Goal: Task Accomplishment & Management: Manage account settings

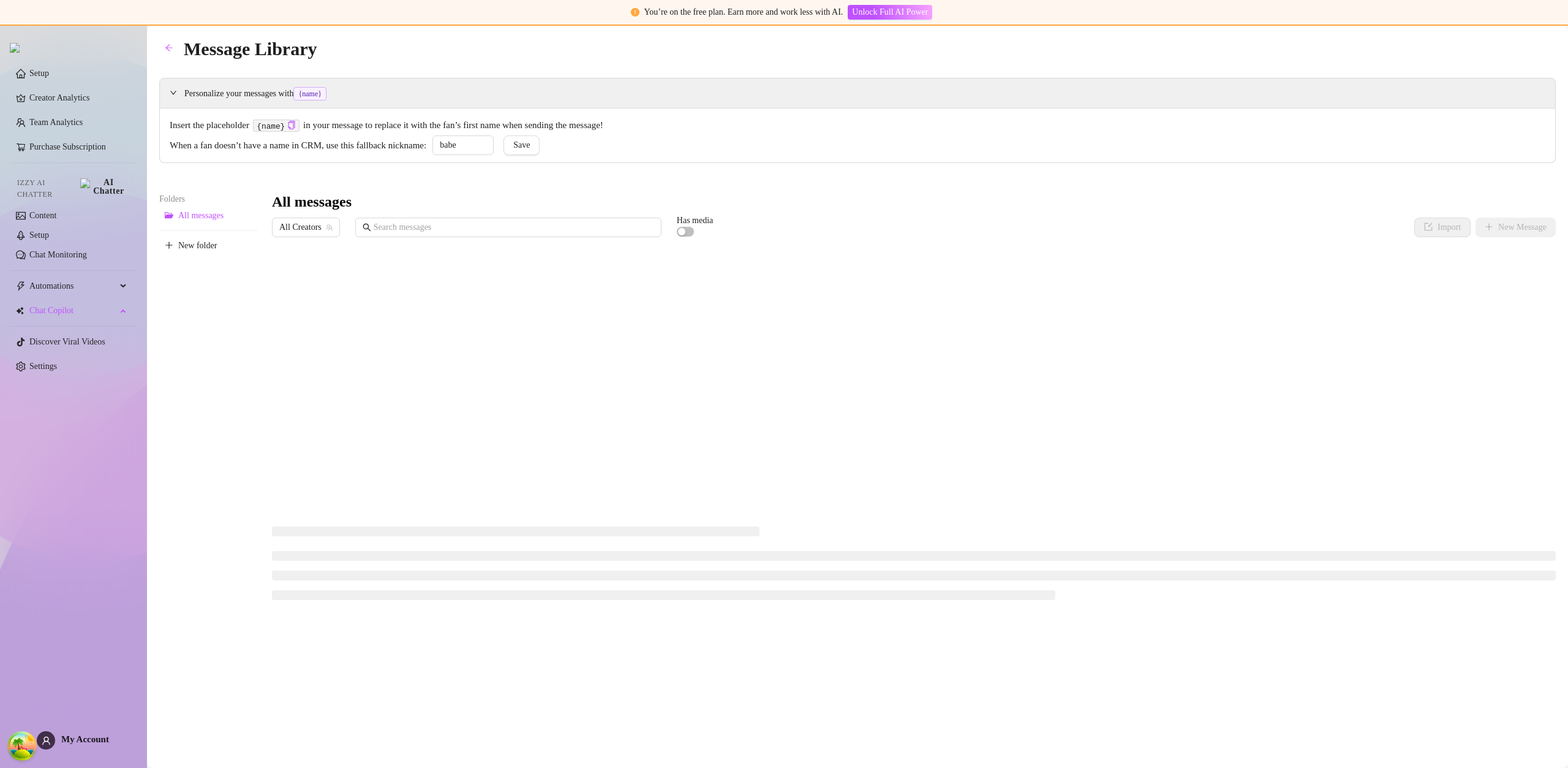
type input "babe"
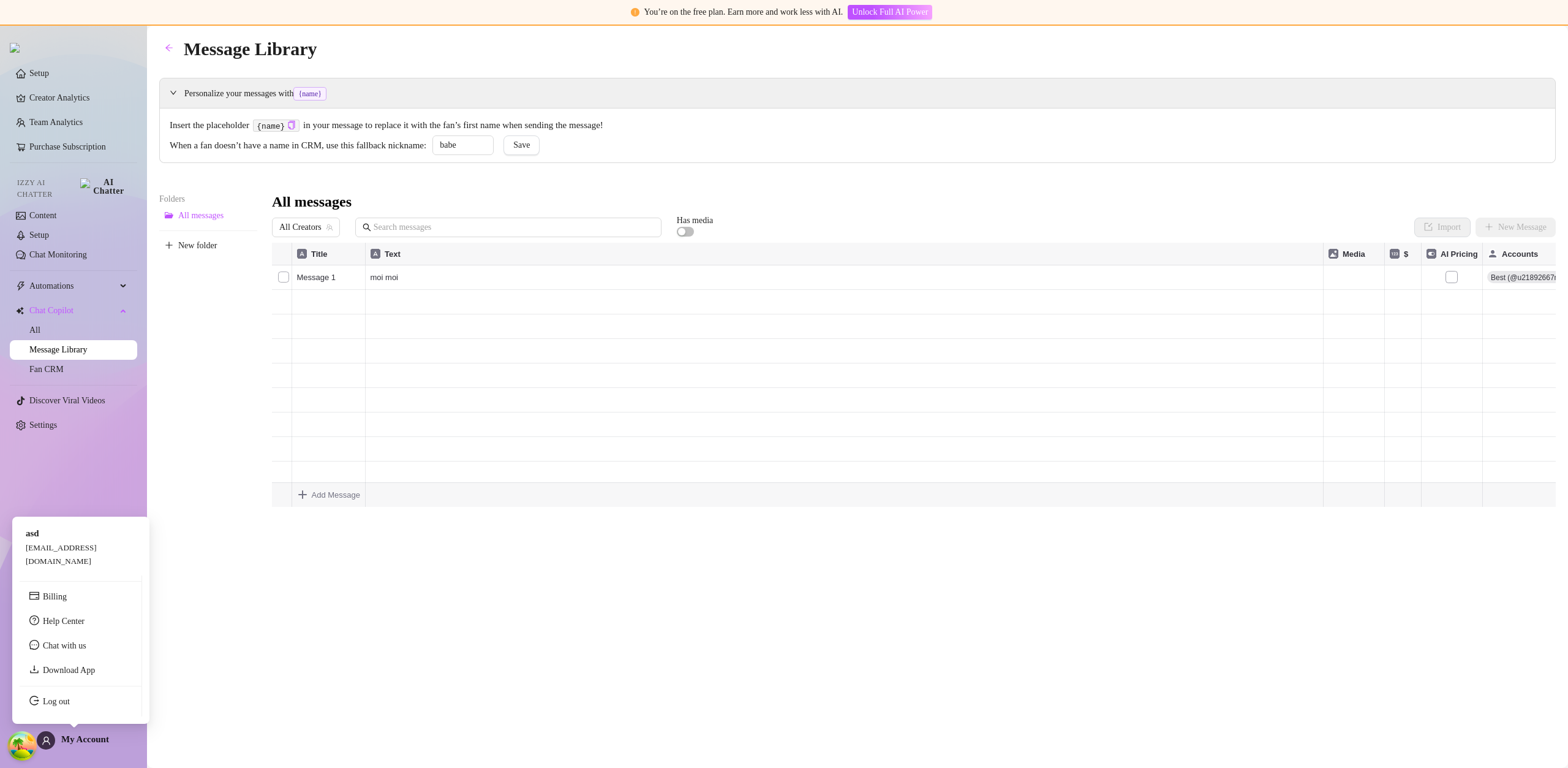
click at [82, 736] on span "My Account" at bounding box center [86, 739] width 48 height 10
click at [454, 577] on div "Message Library Personalize your messages with {name} Insert the placeholder {n…" at bounding box center [857, 382] width 1396 height 696
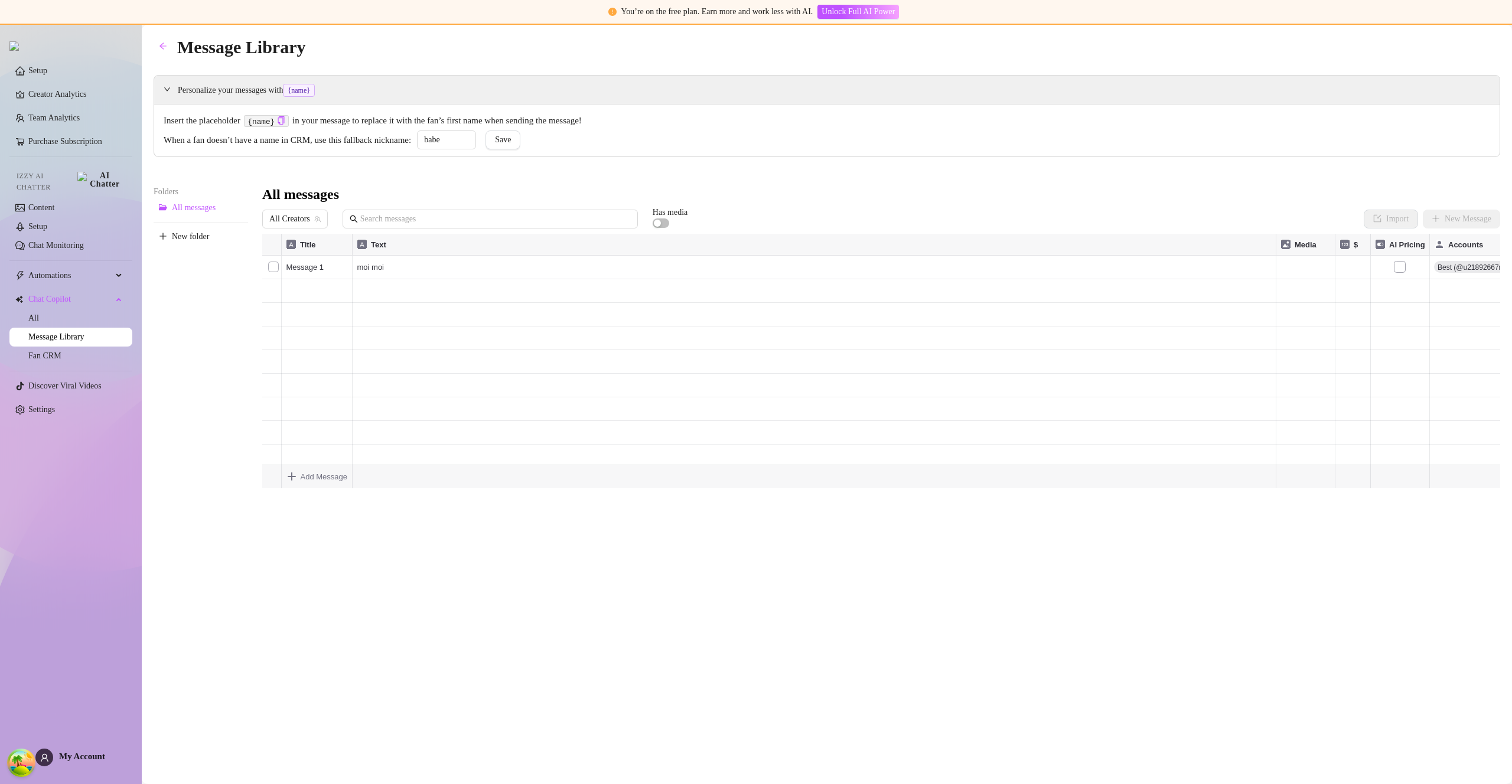
drag, startPoint x: 55, startPoint y: 95, endPoint x: 52, endPoint y: 83, distance: 12.4
click at [55, 96] on link "Creator Analytics" at bounding box center [76, 95] width 95 height 19
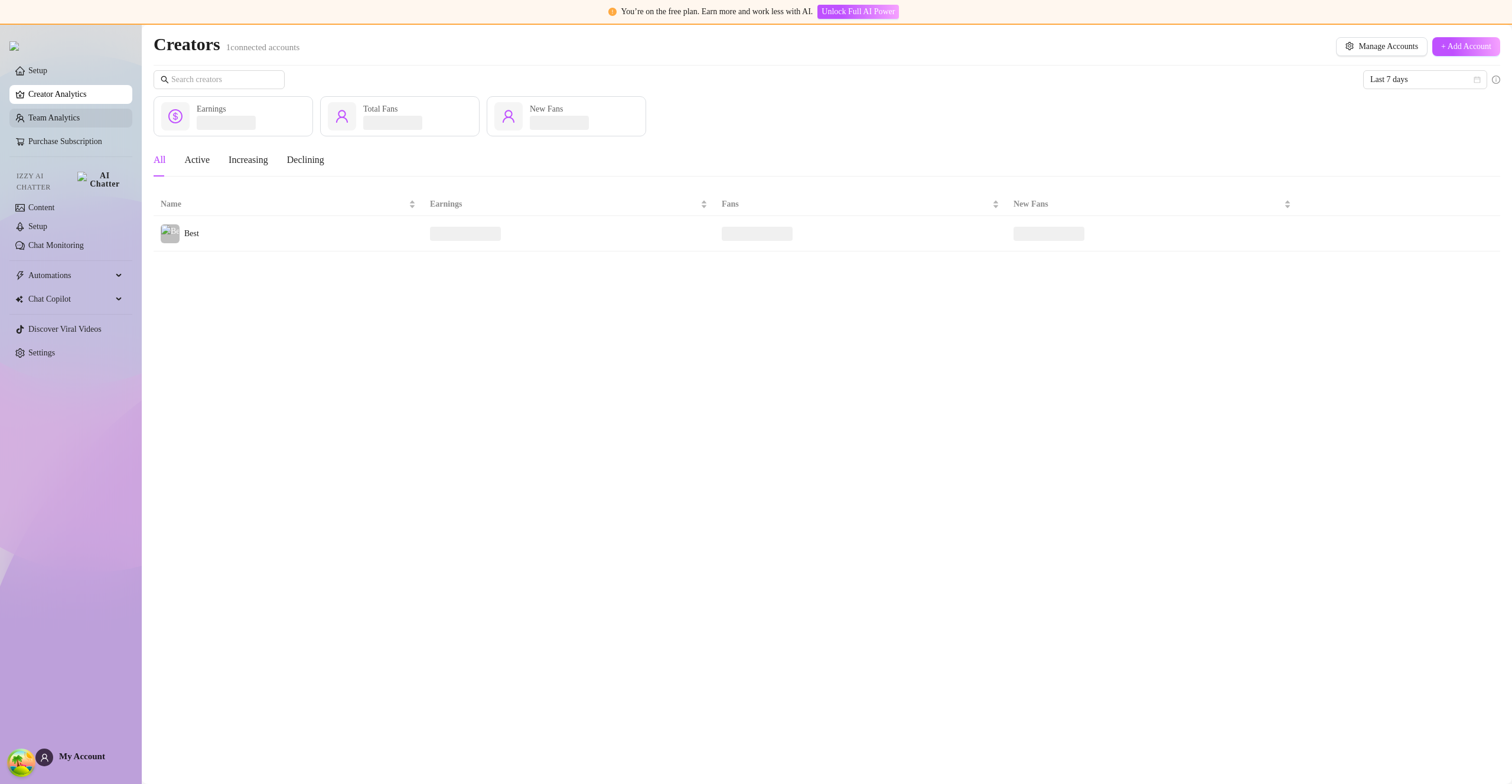
drag, startPoint x: 51, startPoint y: 78, endPoint x: 76, endPoint y: 122, distance: 50.6
click at [47, 75] on link "Setup" at bounding box center [38, 70] width 19 height 9
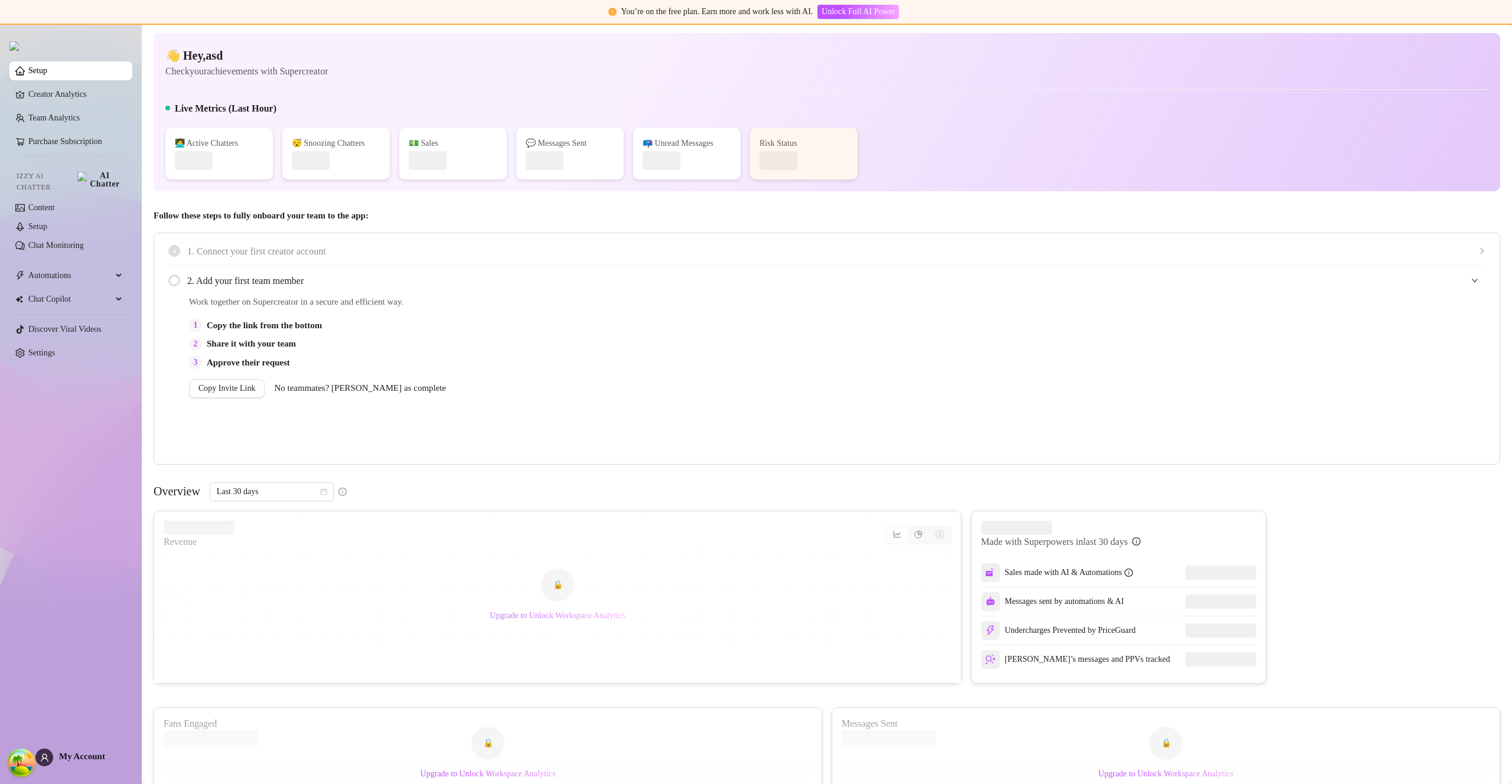
click at [569, 615] on span "Upgrade to Unlock Workspace Analytics" at bounding box center [557, 615] width 135 height 10
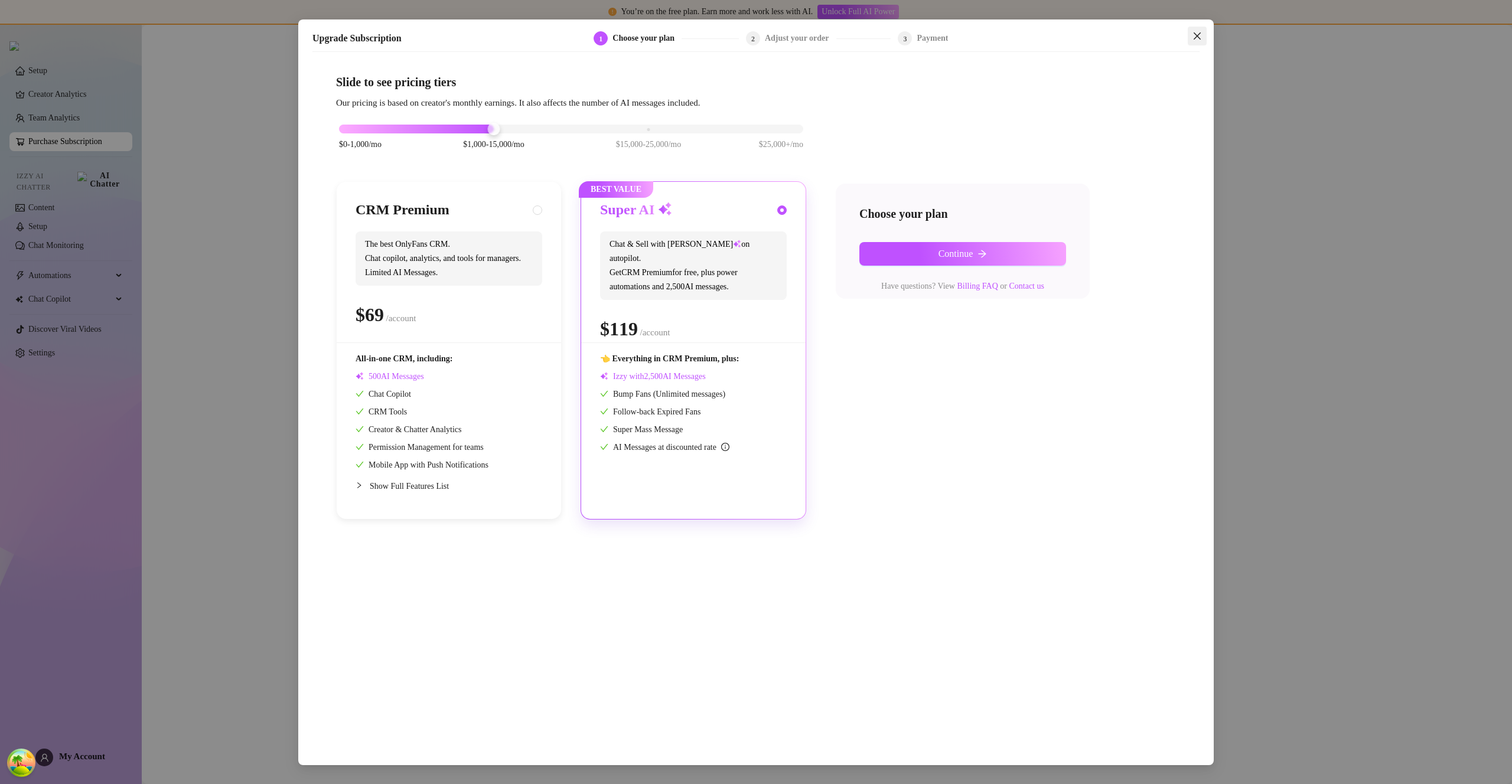
click at [1190, 34] on span "Close" at bounding box center [1198, 36] width 19 height 10
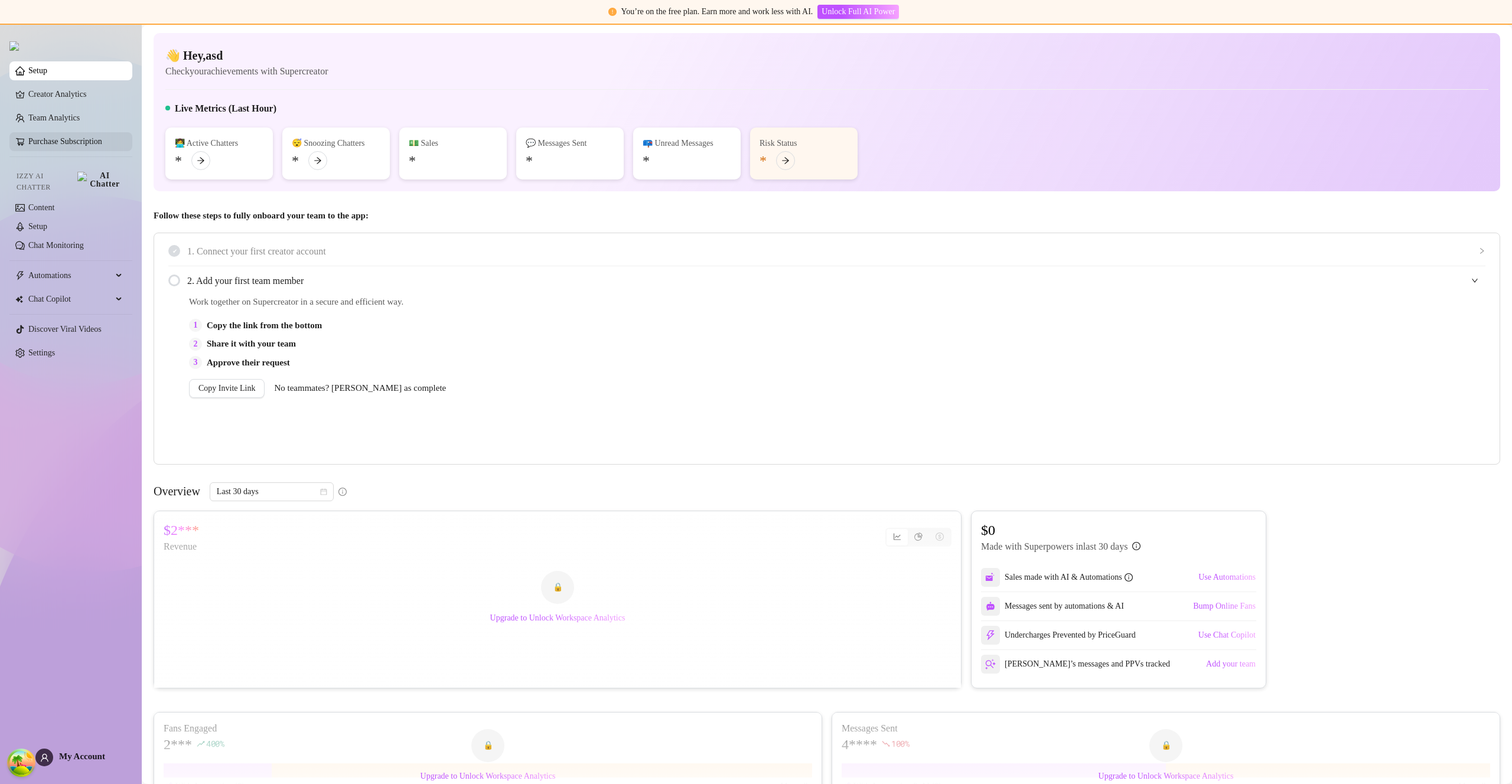
click at [88, 142] on link "Purchase Subscription" at bounding box center [65, 141] width 74 height 9
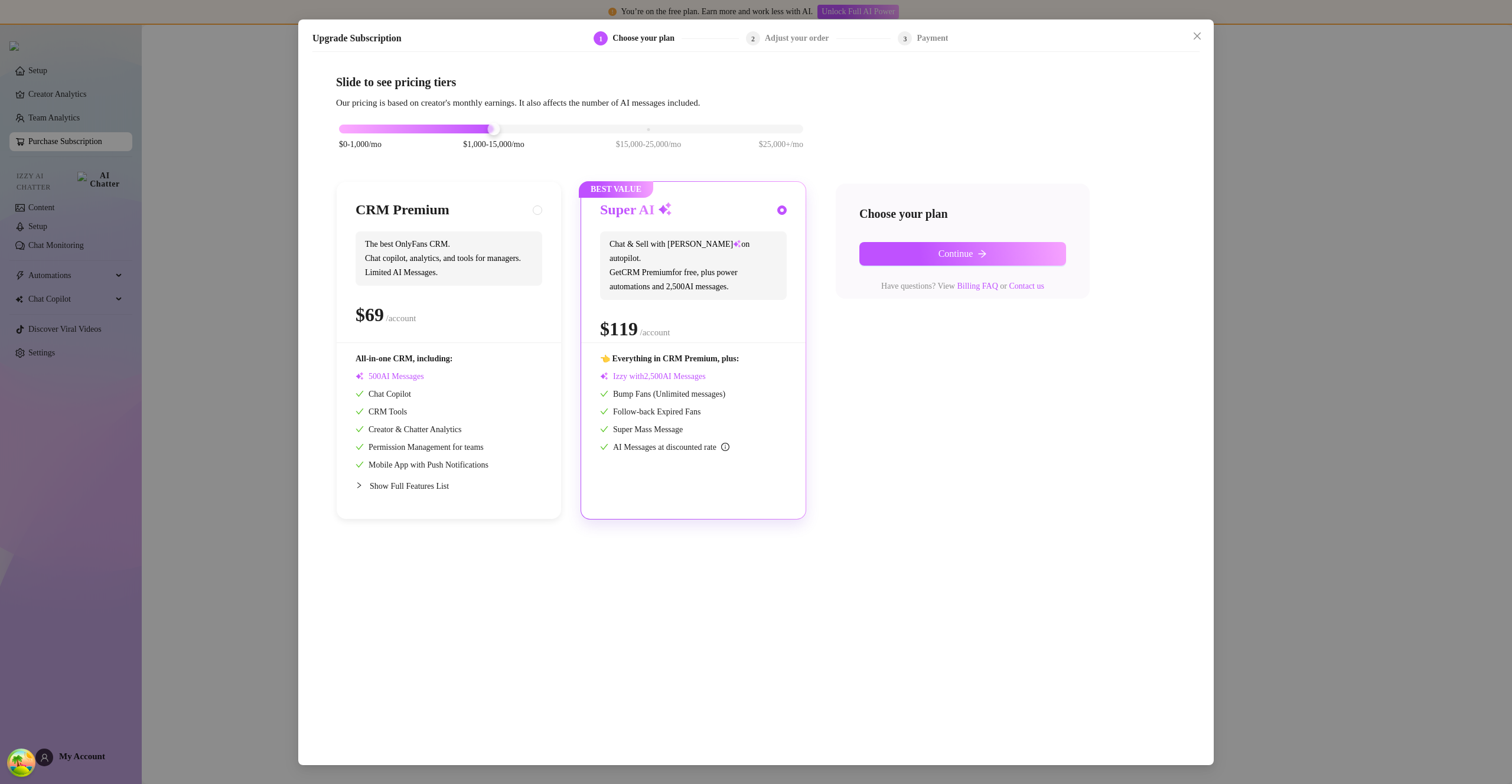
click at [1179, 44] on div at bounding box center [1170, 38] width 59 height 14
click at [1196, 39] on icon "close" at bounding box center [1197, 36] width 10 height 10
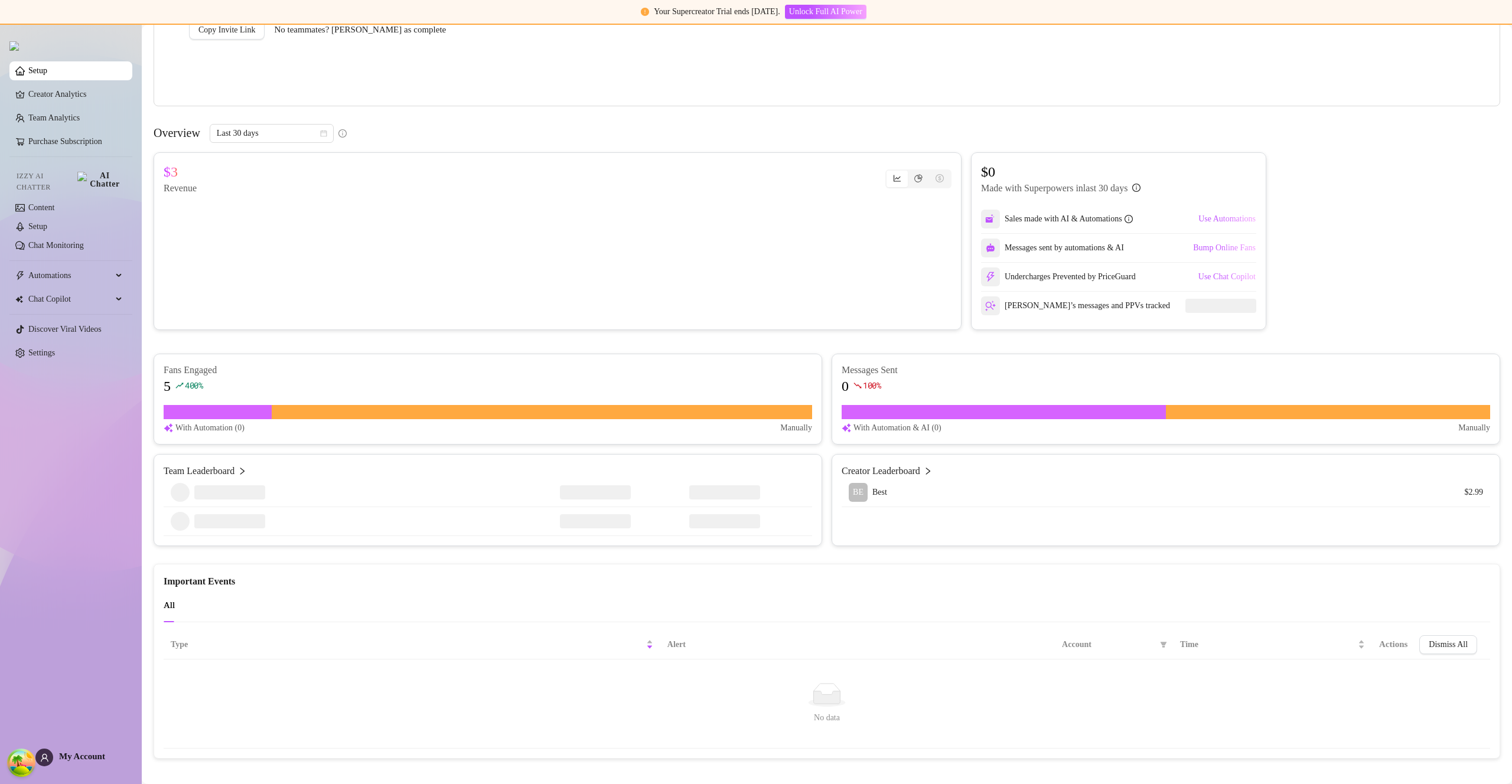
scroll to position [368, 0]
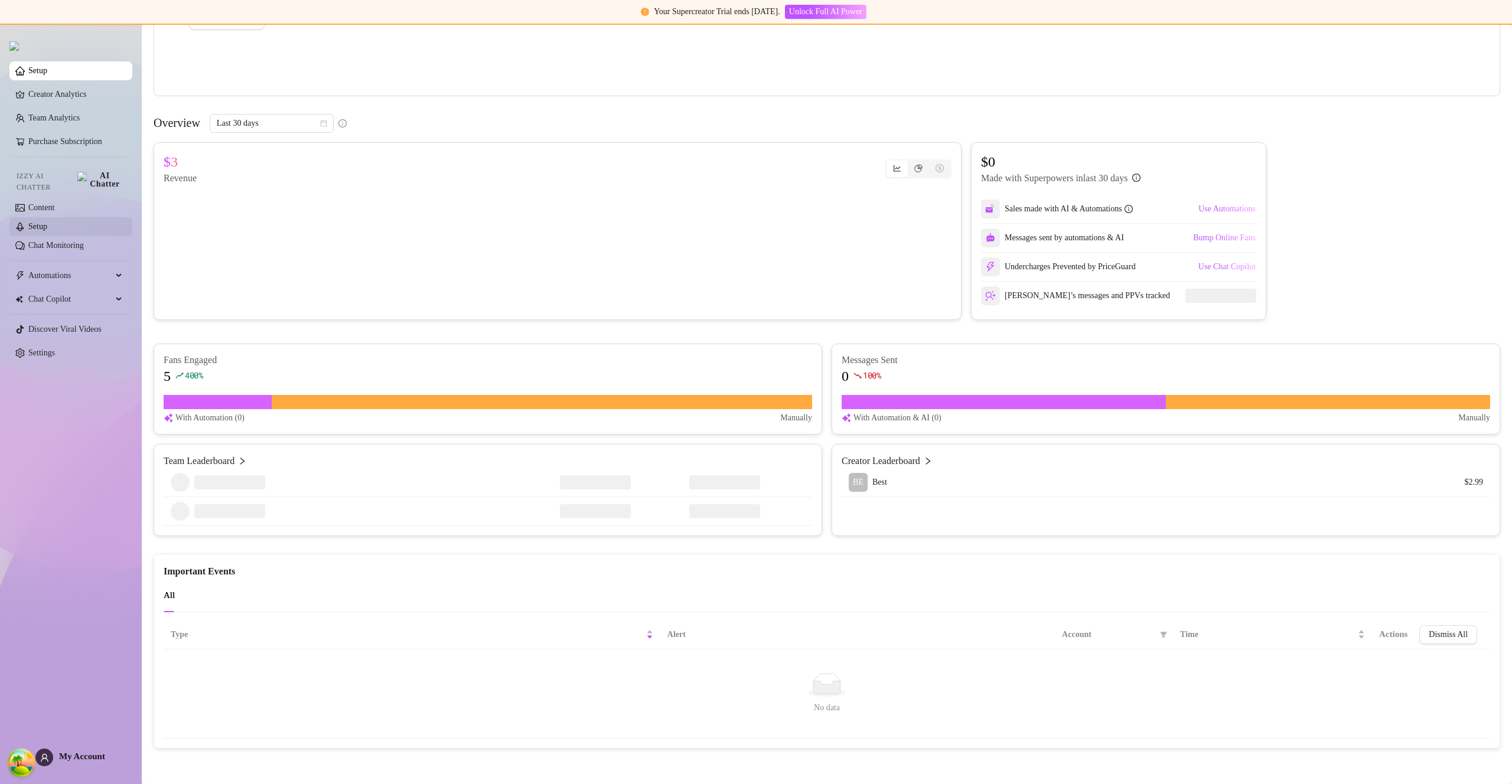
click at [47, 225] on link "Setup" at bounding box center [38, 226] width 19 height 9
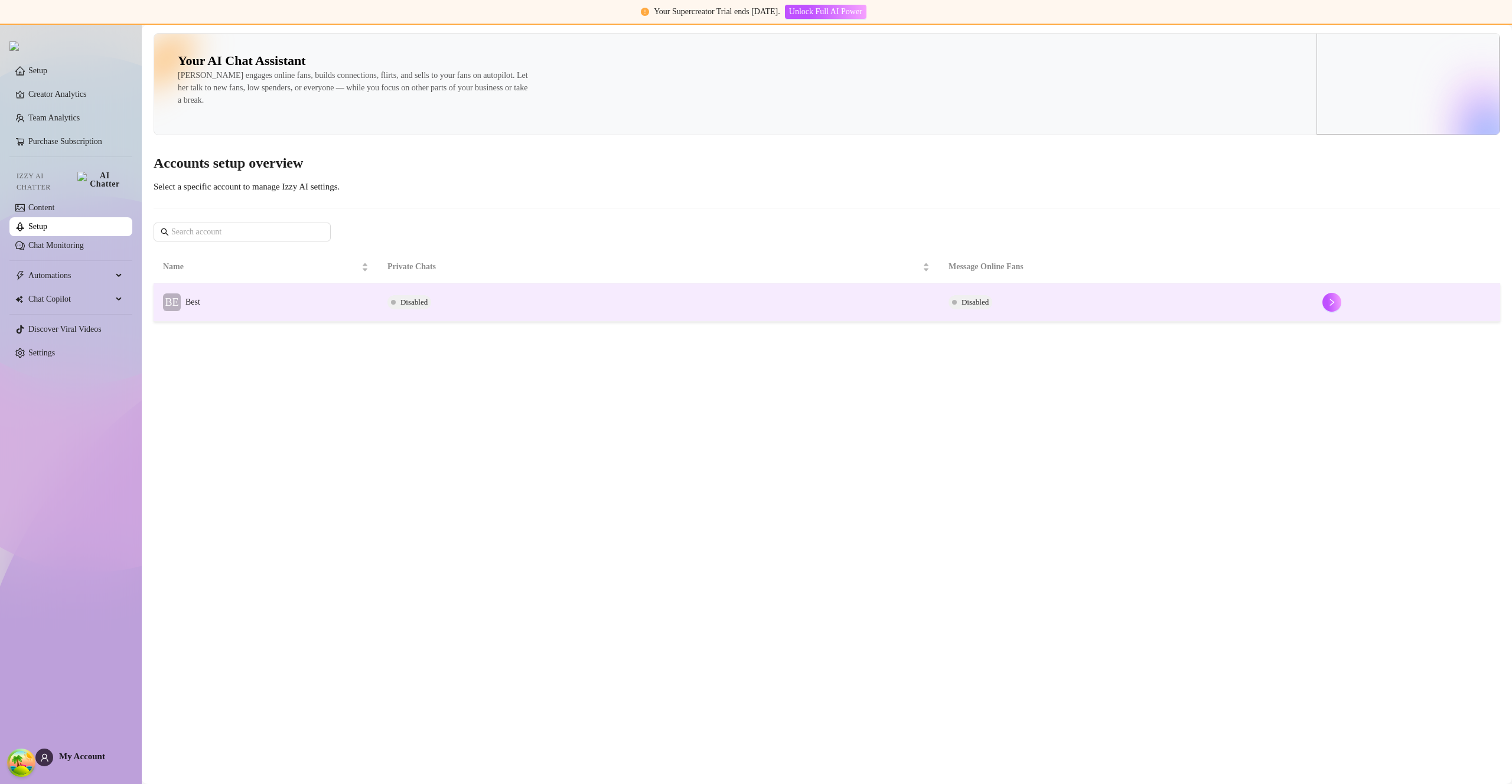
click at [288, 314] on td "BE Best" at bounding box center [266, 303] width 224 height 38
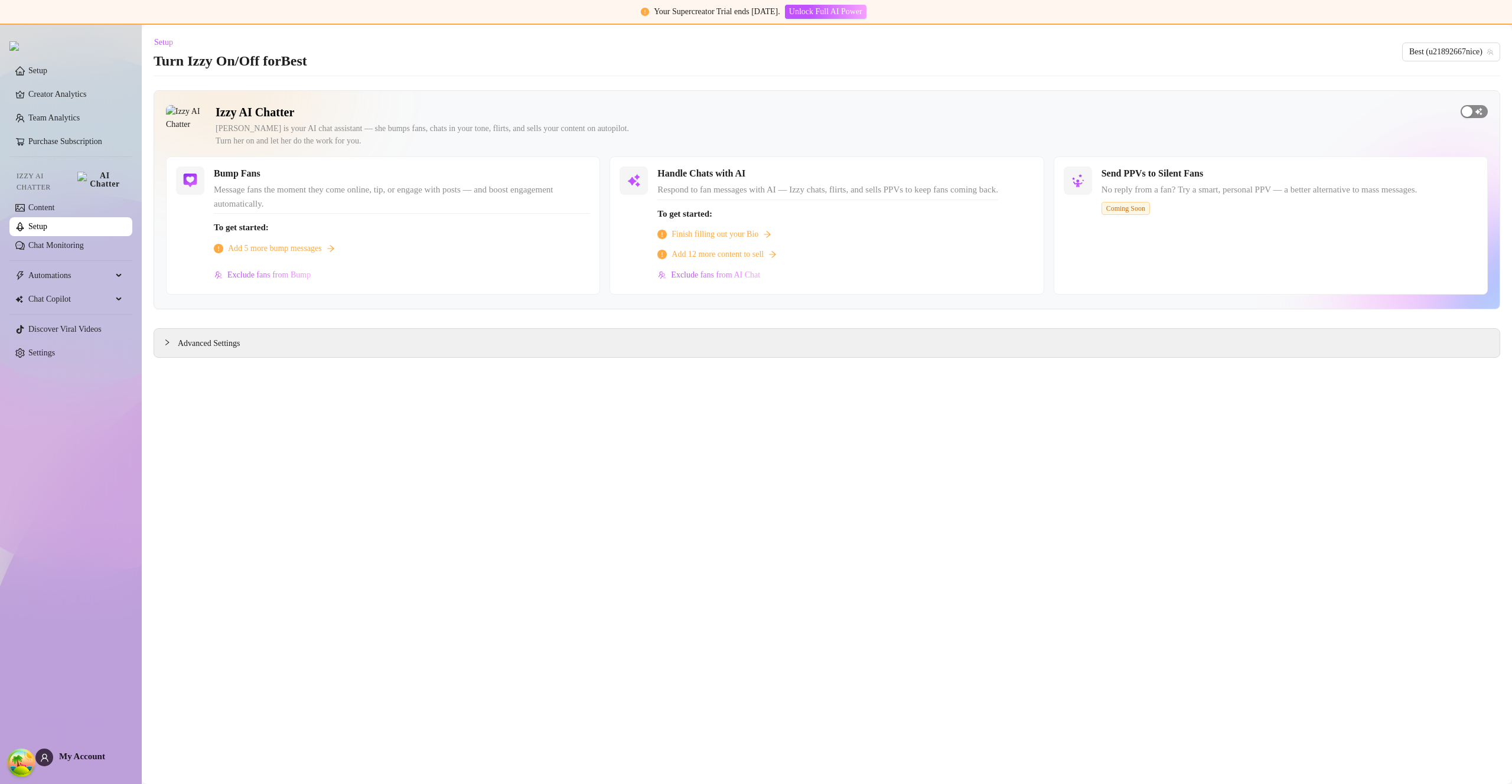
click at [1472, 112] on div "button" at bounding box center [1466, 111] width 11 height 11
click at [571, 173] on div "button" at bounding box center [570, 173] width 11 height 11
click at [1477, 112] on div "button" at bounding box center [1480, 111] width 11 height 11
click at [1471, 110] on div "button" at bounding box center [1466, 111] width 11 height 11
click at [1476, 110] on div "button" at bounding box center [1480, 111] width 11 height 11
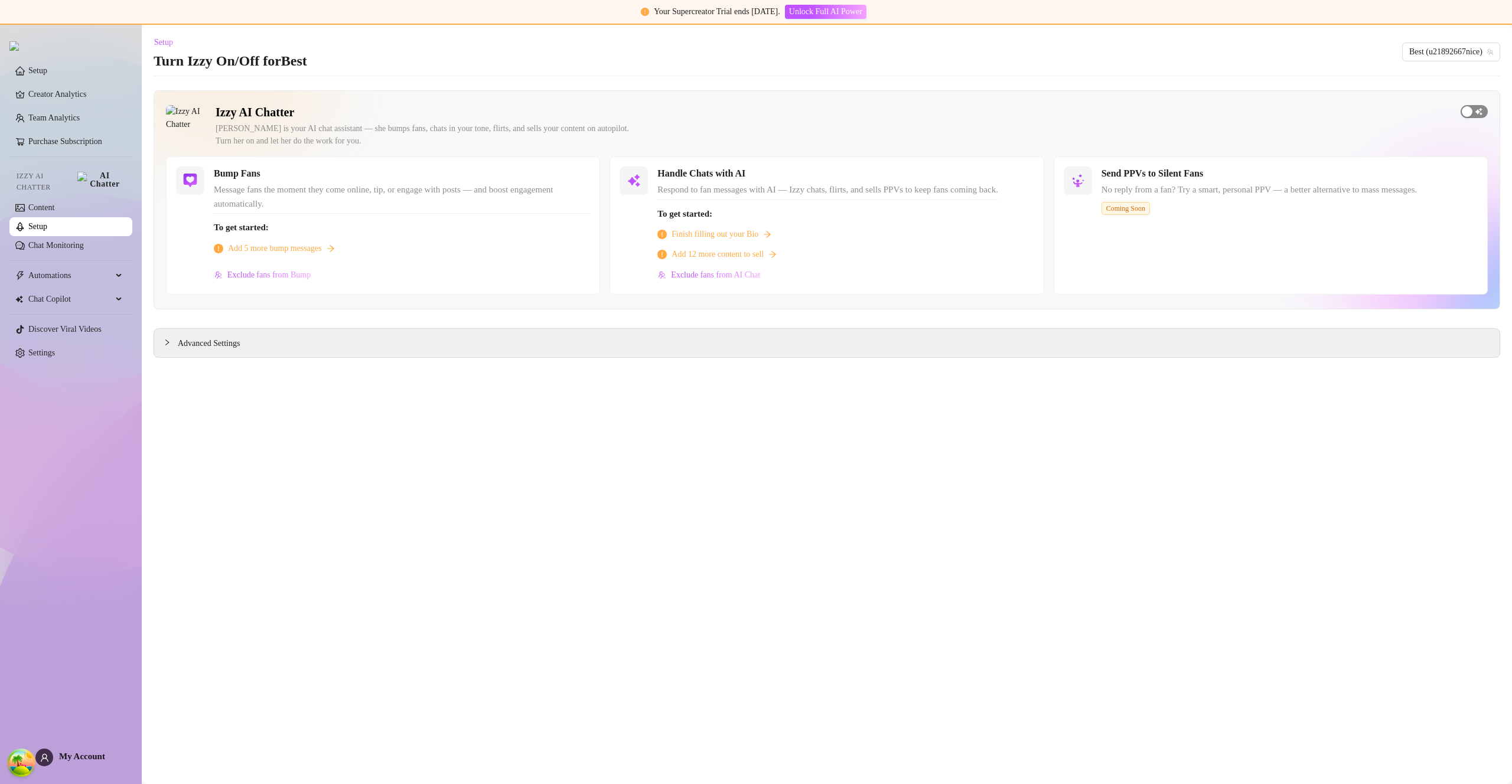
click at [1471, 111] on div "button" at bounding box center [1466, 111] width 11 height 11
click at [984, 172] on div "button" at bounding box center [978, 173] width 11 height 11
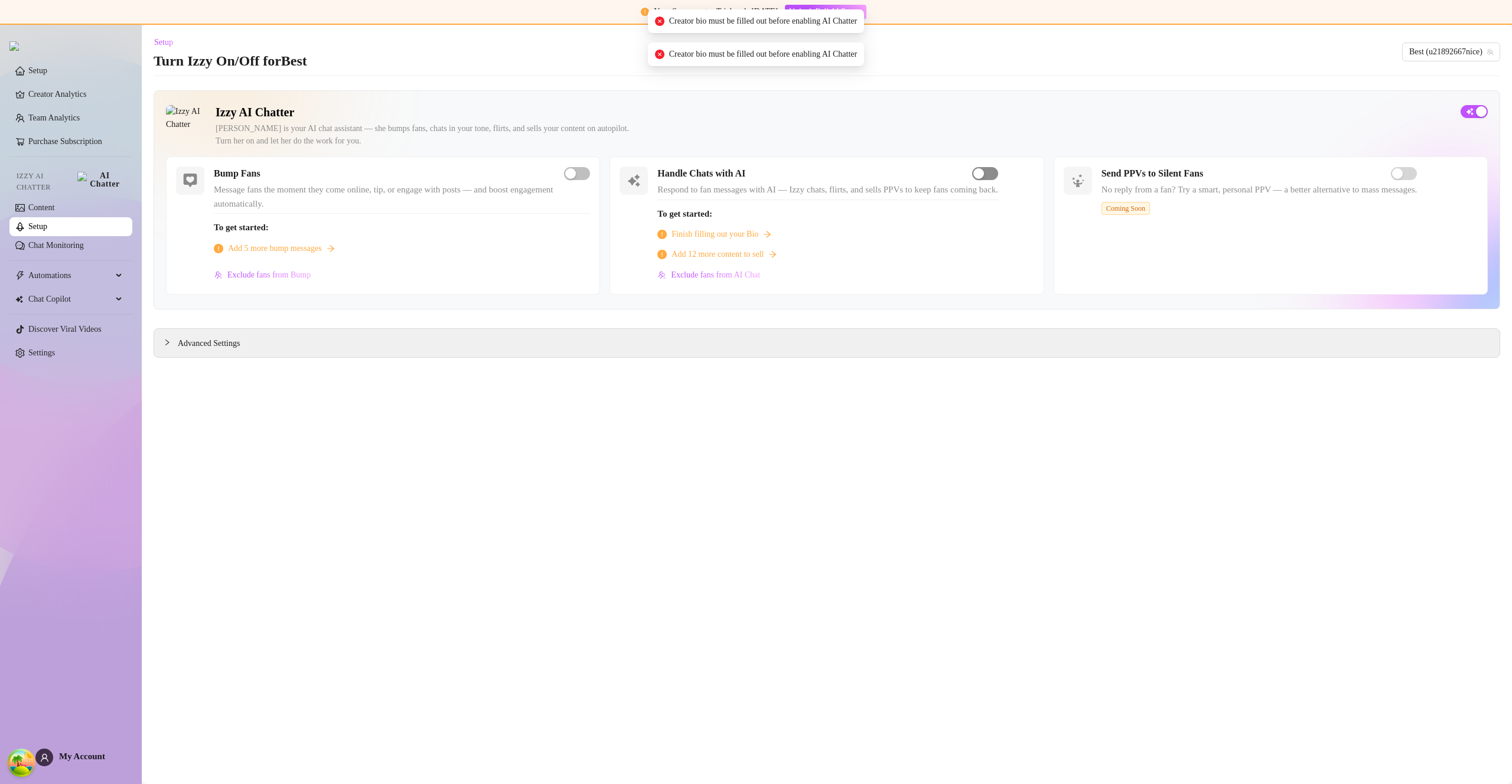
click at [984, 172] on div "button" at bounding box center [978, 173] width 11 height 11
drag, startPoint x: 212, startPoint y: 336, endPoint x: 207, endPoint y: 342, distance: 7.8
click at [211, 337] on span "Advanced Settings" at bounding box center [208, 344] width 62 height 13
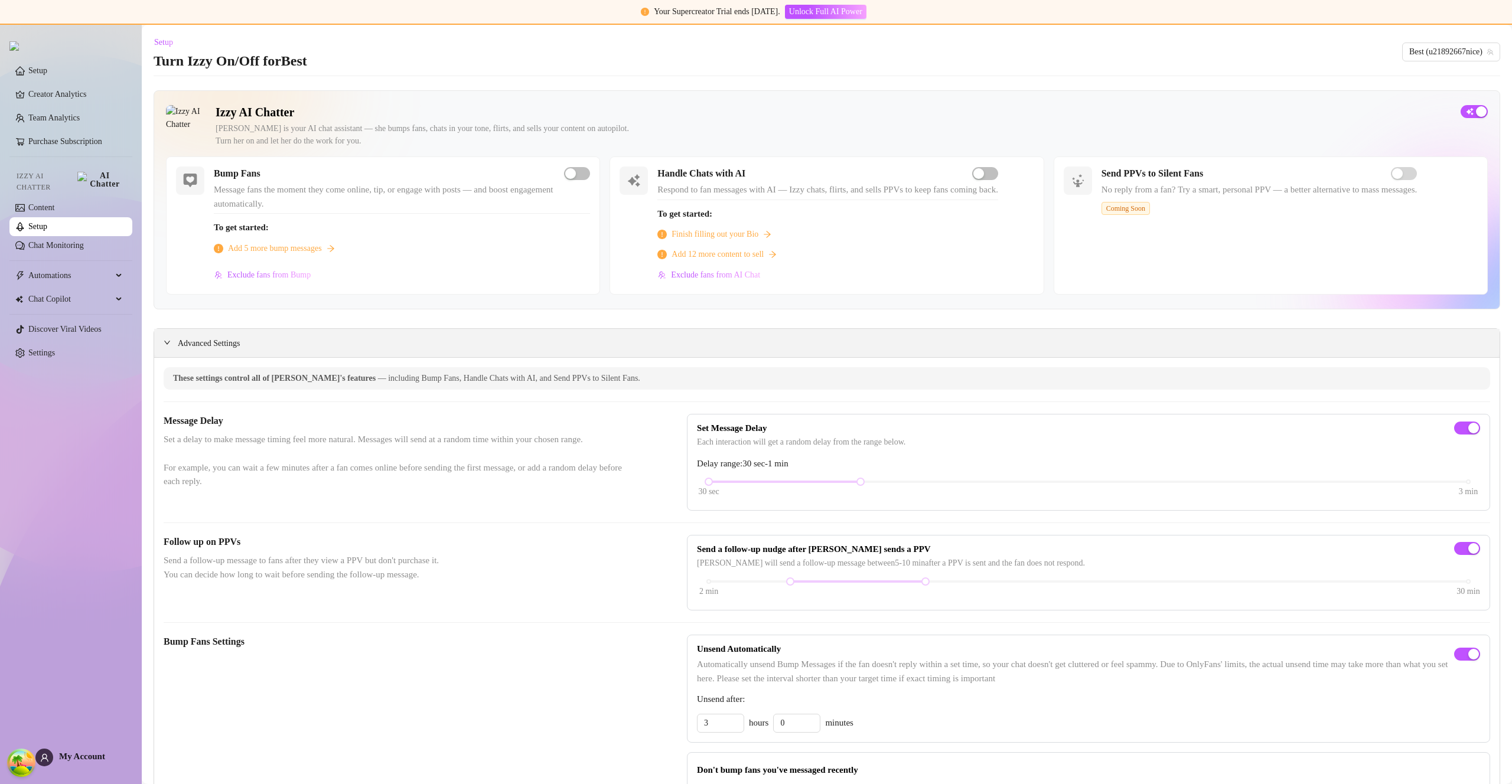
click at [208, 345] on span "Advanced Settings" at bounding box center [208, 344] width 62 height 13
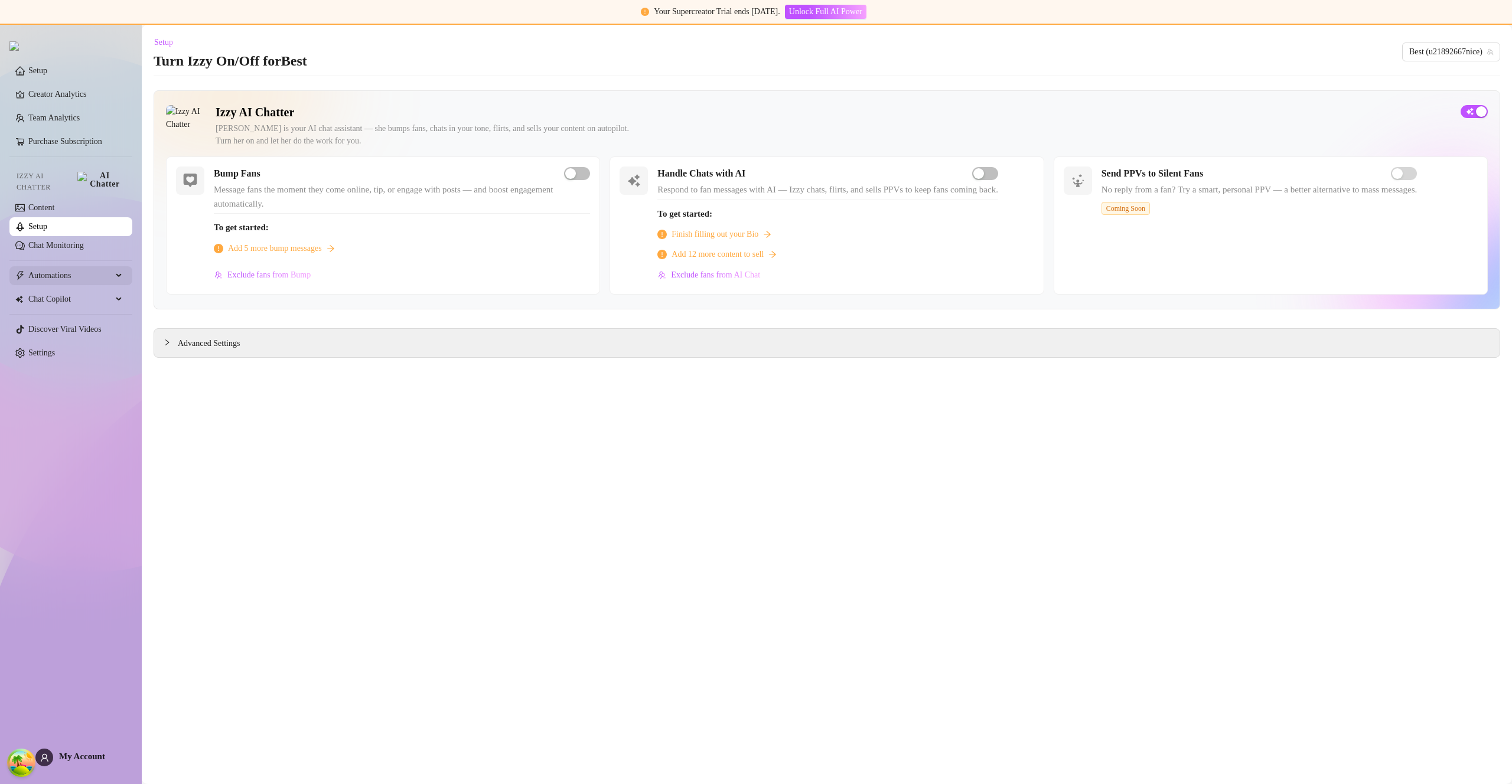
click at [75, 277] on span "Automations" at bounding box center [70, 276] width 83 height 19
click at [75, 271] on span "Automations" at bounding box center [70, 276] width 83 height 19
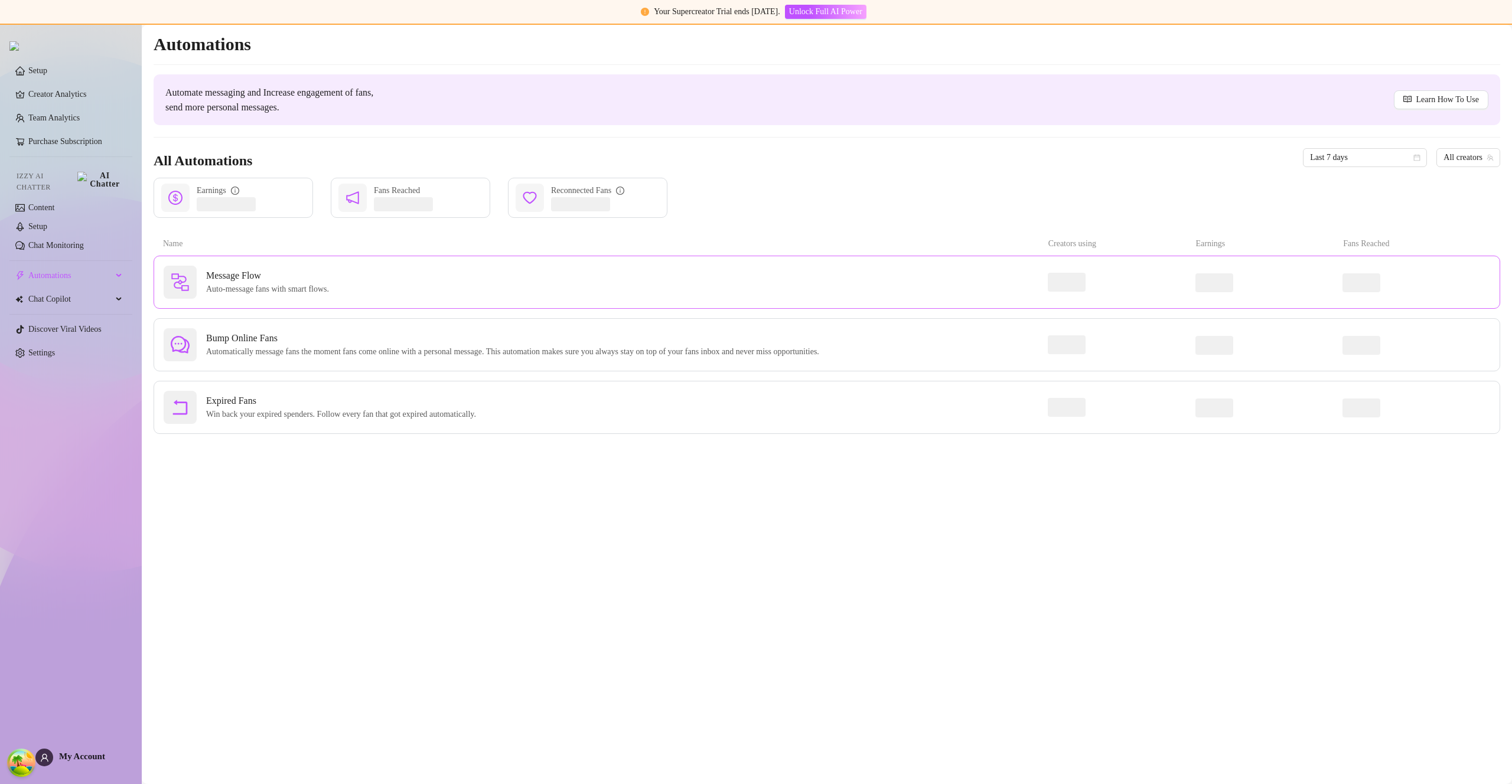
click at [252, 292] on span "Auto-message fans with smart flows." at bounding box center [269, 289] width 128 height 13
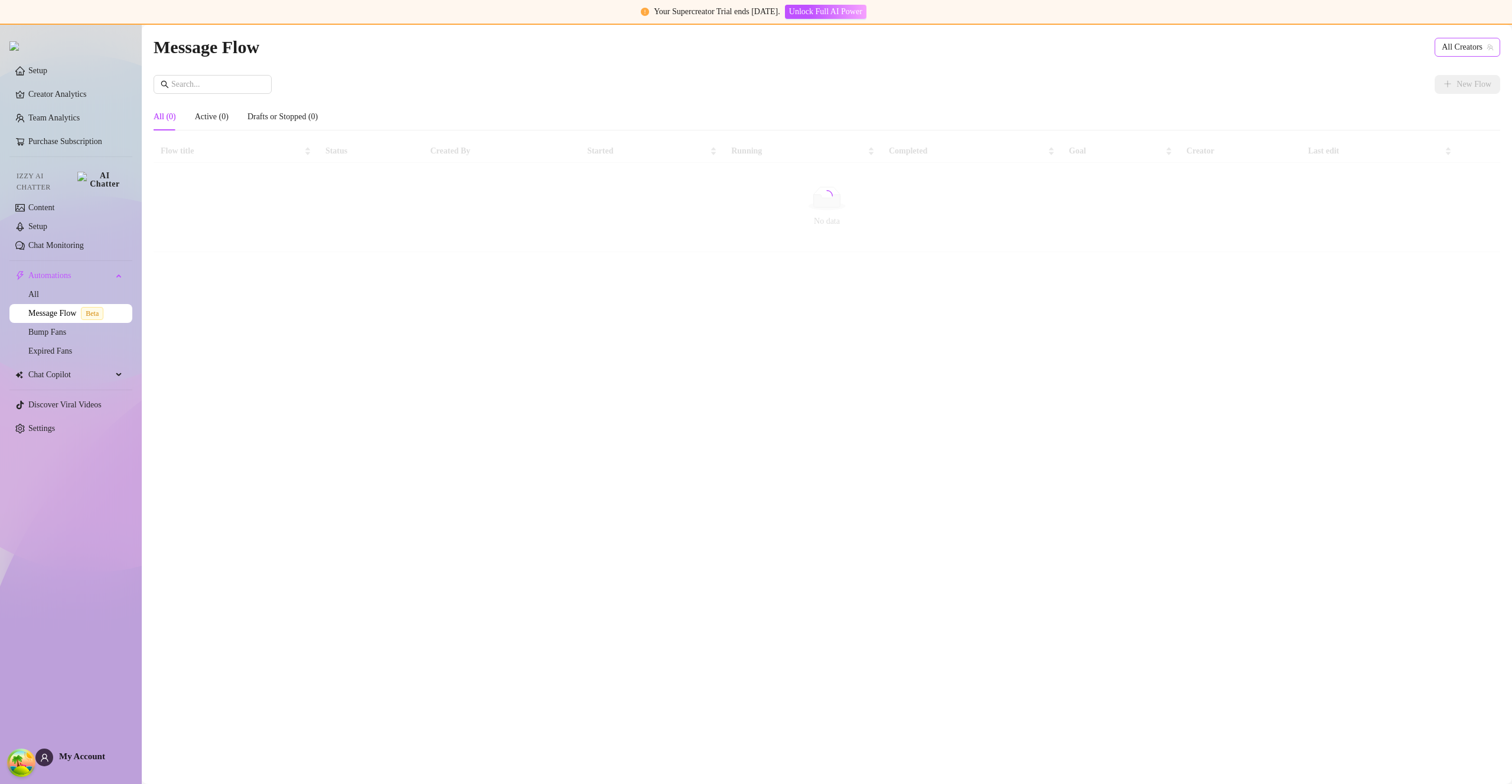
click at [1448, 46] on span "All Creators" at bounding box center [1467, 47] width 52 height 17
click at [1434, 83] on span "( u21892667nice )" at bounding box center [1461, 90] width 57 height 13
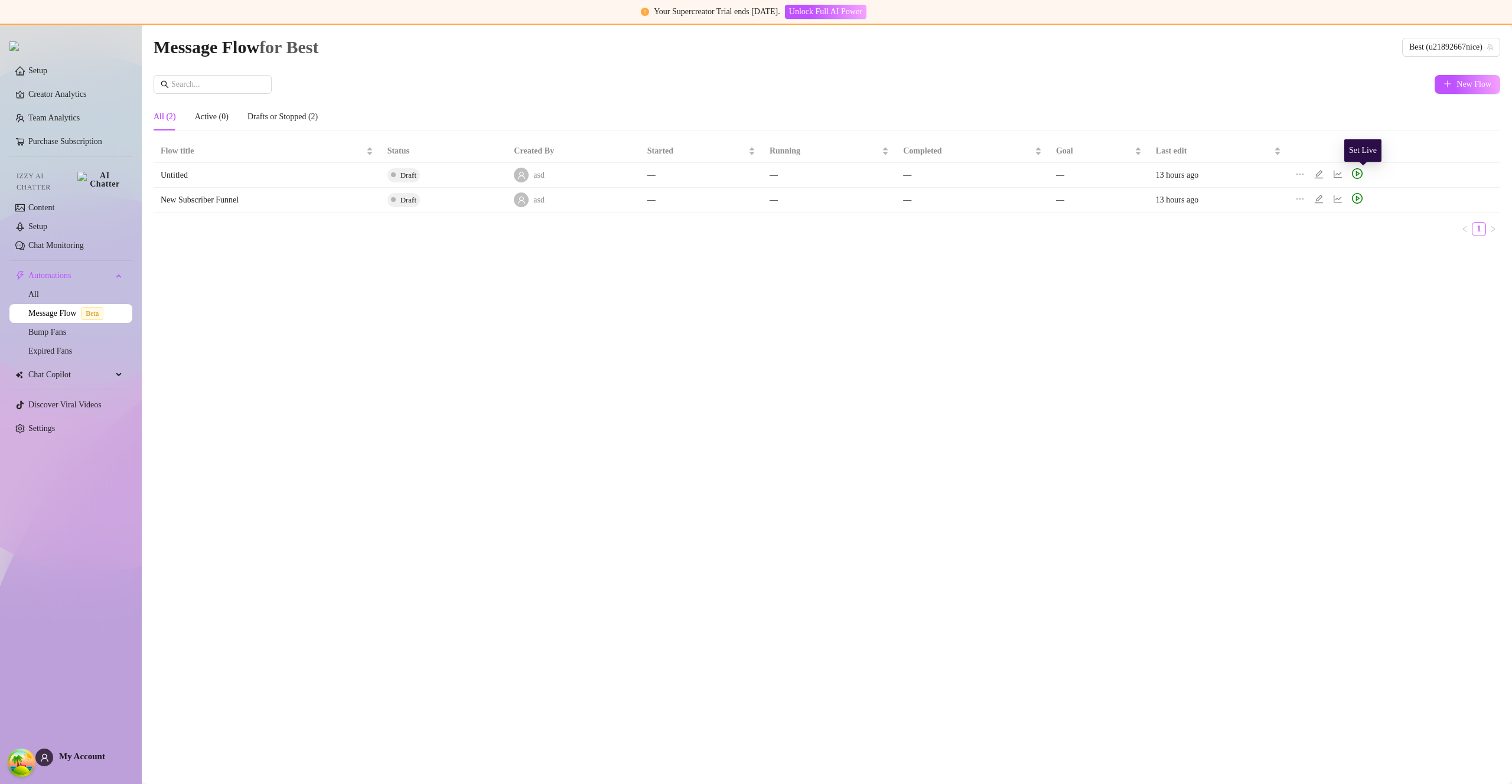
click at [1362, 174] on icon "play-circle" at bounding box center [1357, 173] width 11 height 11
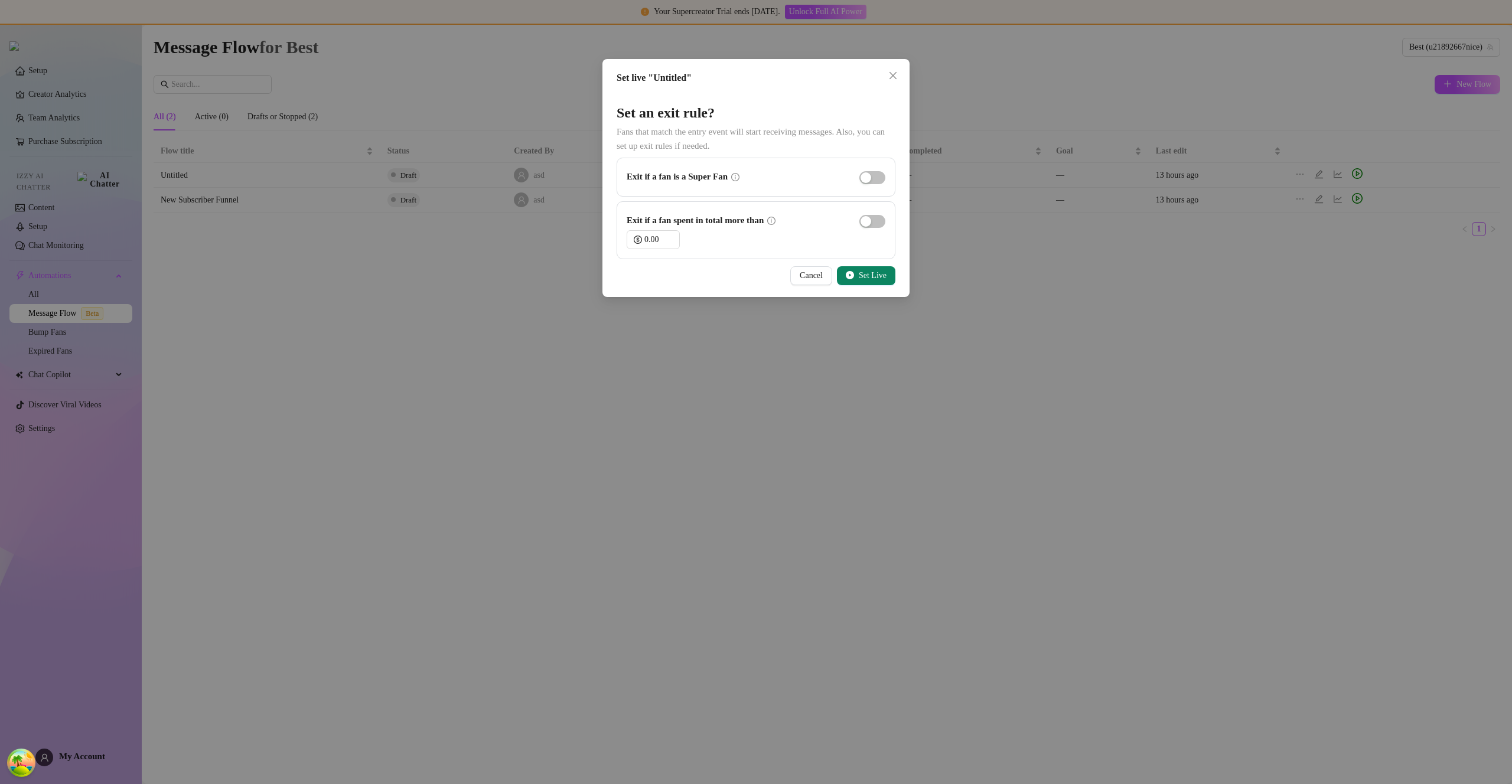
click at [866, 273] on span "Set Live" at bounding box center [872, 276] width 28 height 10
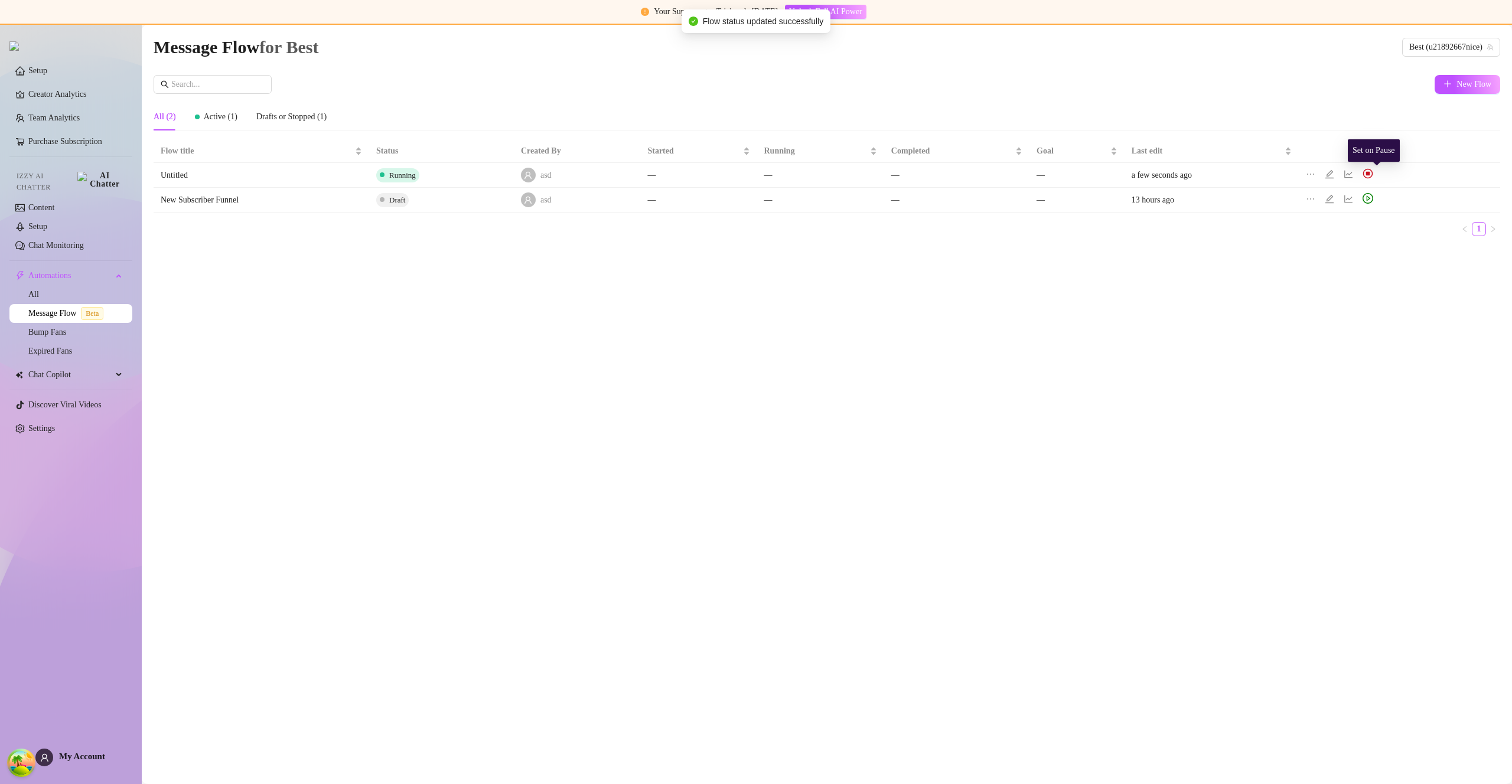
click at [1373, 174] on img at bounding box center [1367, 173] width 11 height 11
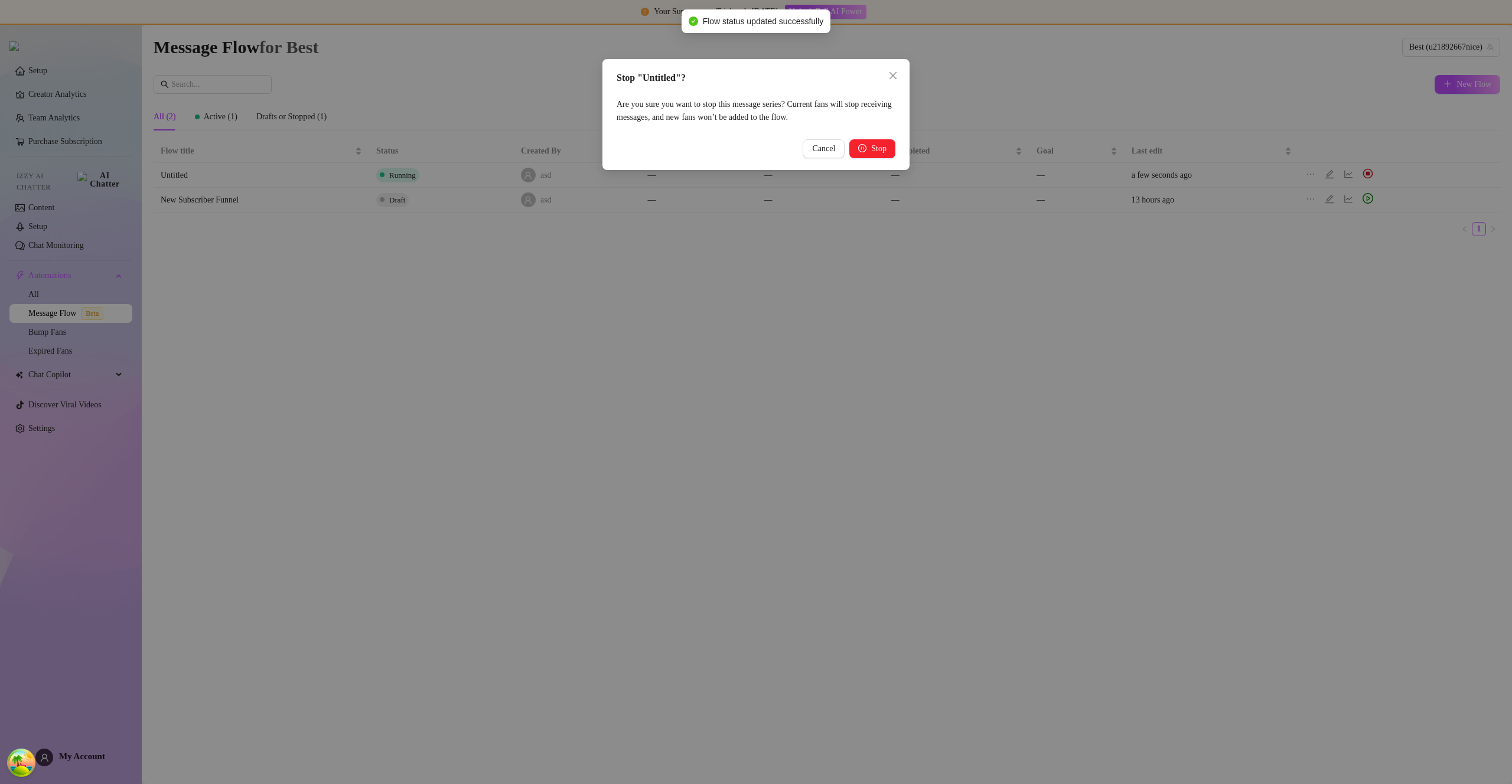
click at [873, 138] on div "Stop "Untitled"? Are you sure you want to stop this message series? Current fan…" at bounding box center [756, 115] width 307 height 111
click at [876, 147] on span "Stop" at bounding box center [878, 149] width 15 height 10
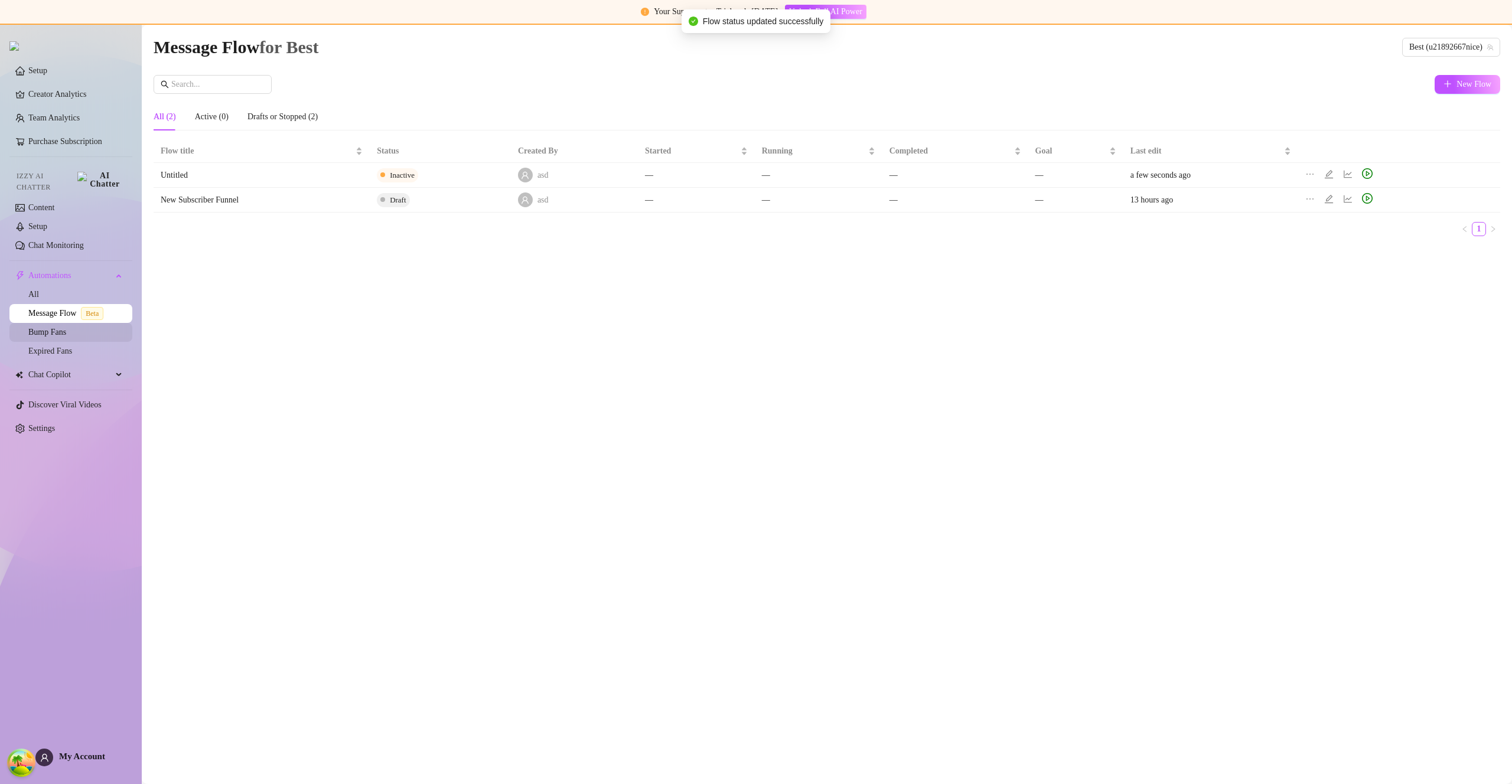
click at [66, 328] on link "Bump Fans" at bounding box center [47, 332] width 37 height 9
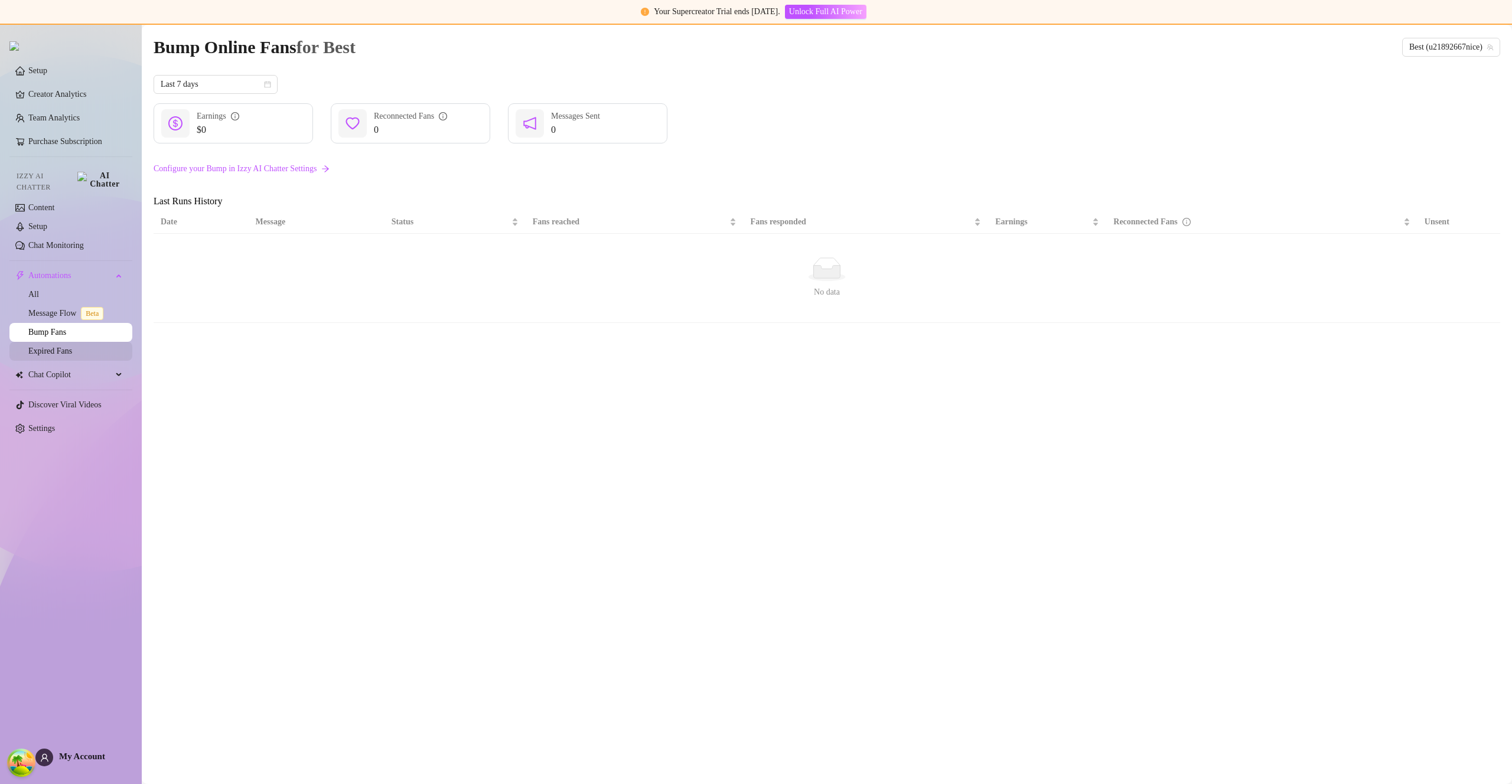
click at [72, 347] on link "Expired Fans" at bounding box center [51, 351] width 44 height 9
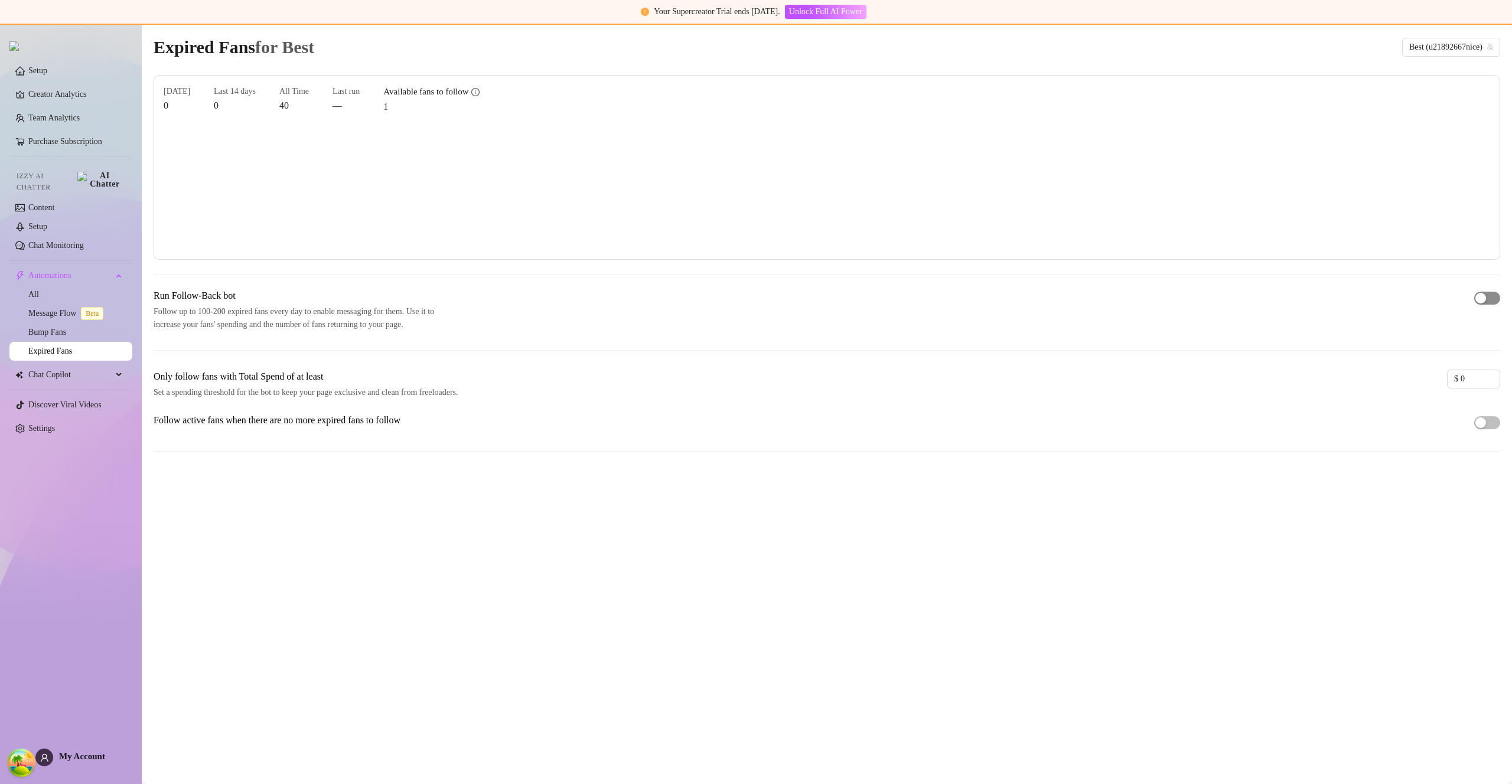
click at [1492, 299] on span "button" at bounding box center [1486, 298] width 26 height 13
click at [1490, 299] on div "button" at bounding box center [1493, 297] width 11 height 11
click at [1489, 299] on span "button" at bounding box center [1486, 298] width 26 height 13
click at [1489, 299] on div "button" at bounding box center [1493, 297] width 11 height 11
click at [55, 424] on link "Settings" at bounding box center [42, 427] width 27 height 9
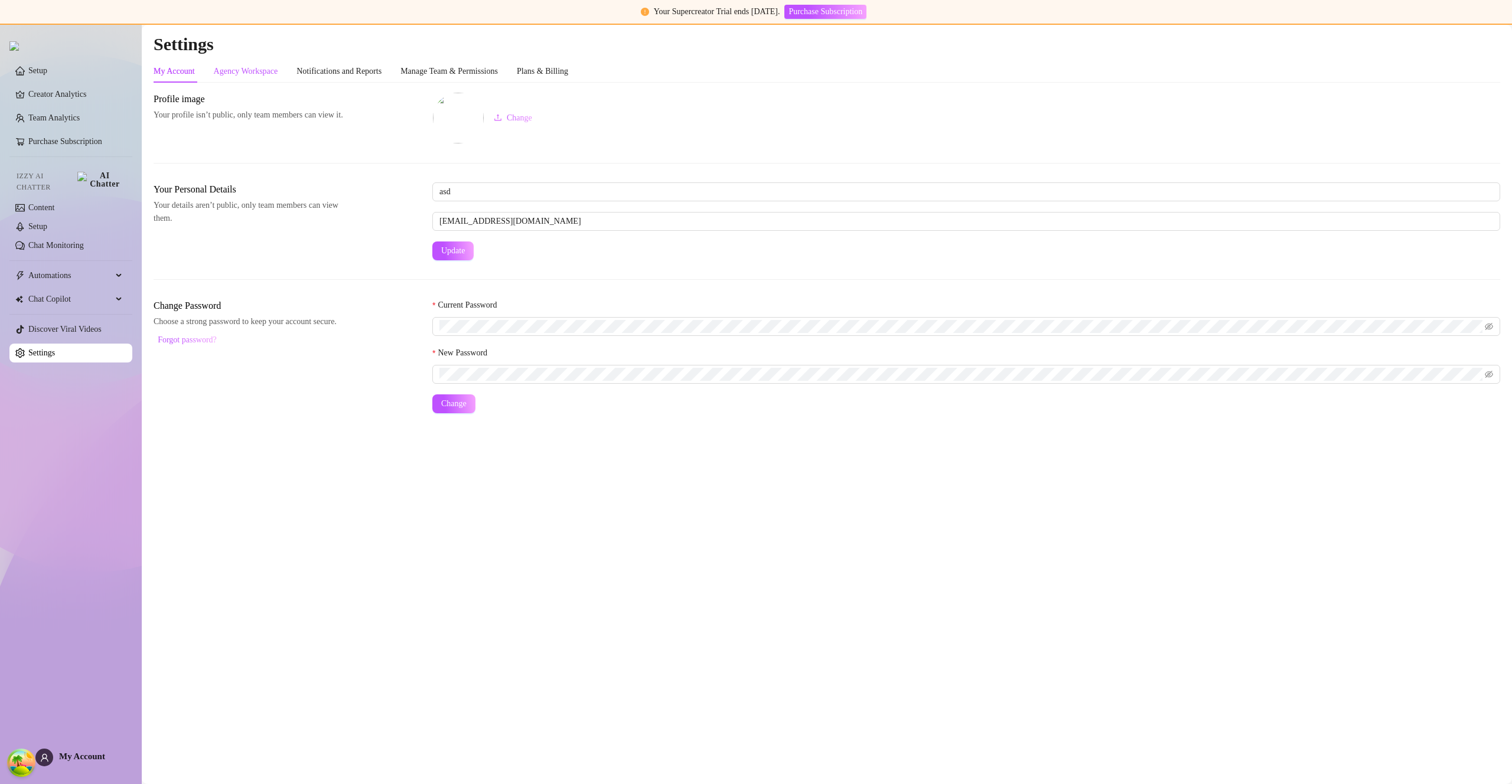
click at [258, 70] on div "Agency Workspace" at bounding box center [245, 72] width 64 height 13
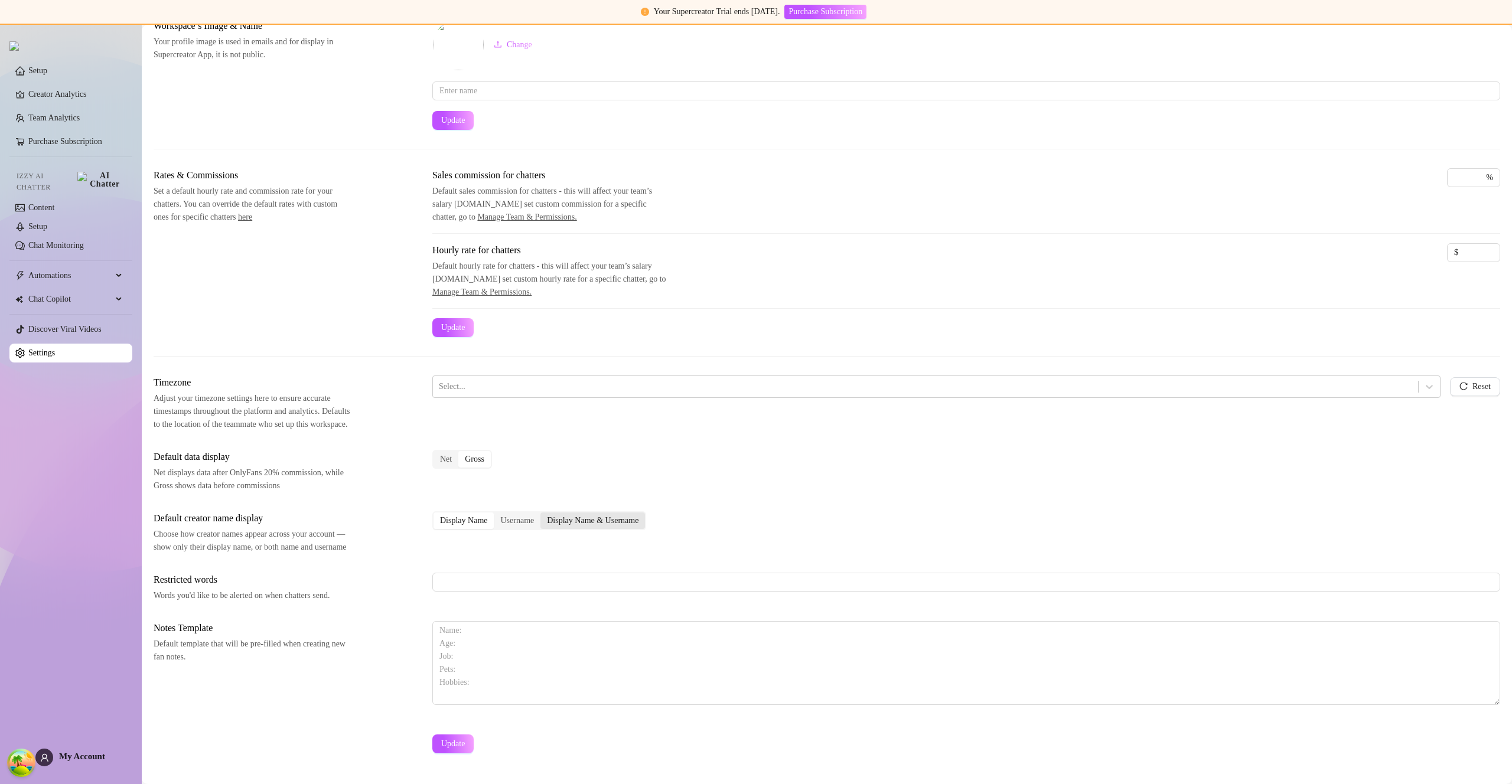
scroll to position [128, 0]
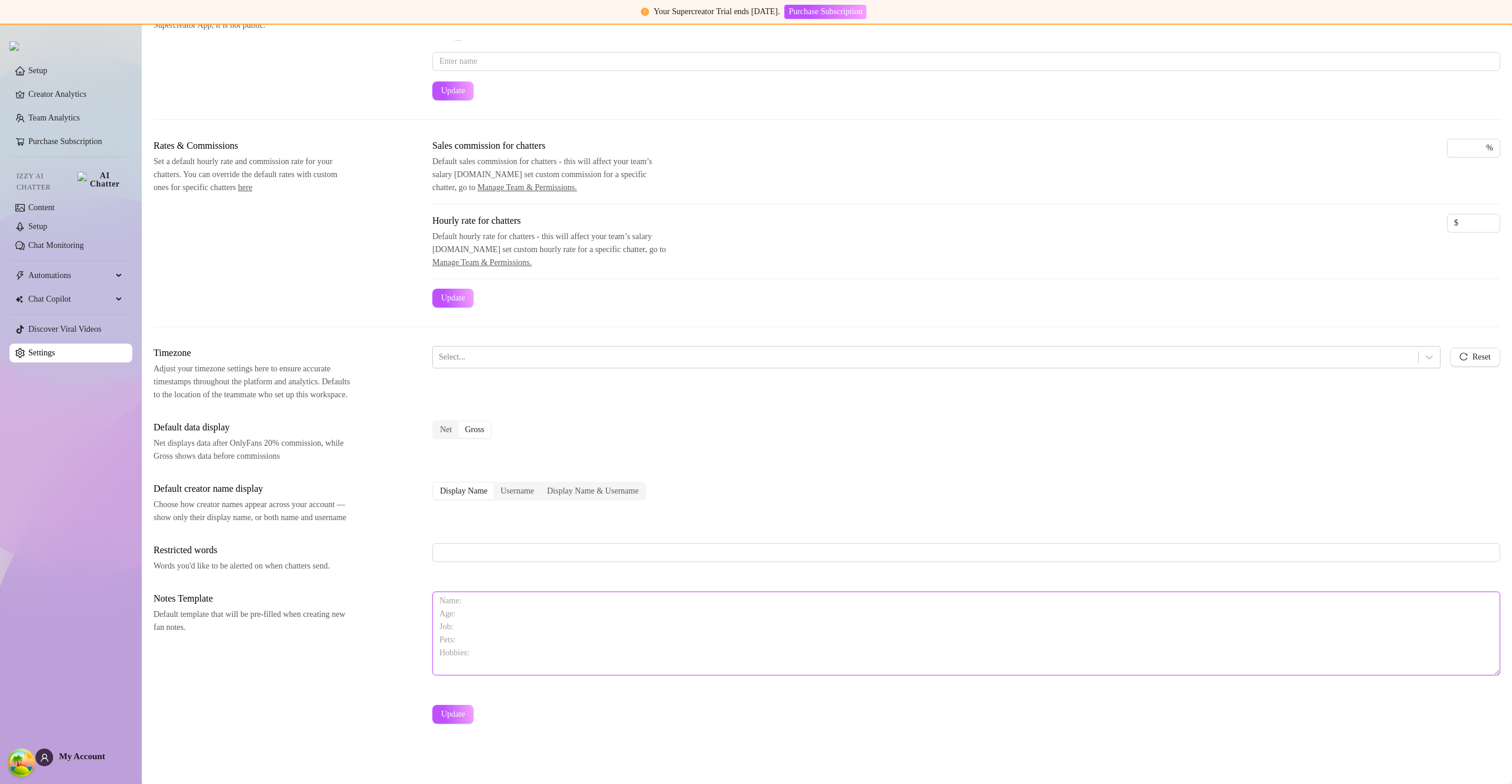
click at [449, 603] on textarea at bounding box center [966, 633] width 1068 height 83
type textarea "Name: Age: Job: Pets: Hobbies:"
paste textarea "Name: Age: Job: Pets: Hobbies:"
type textarea "Name: Age: Job: Pets: Hobbies:"
paste textarea
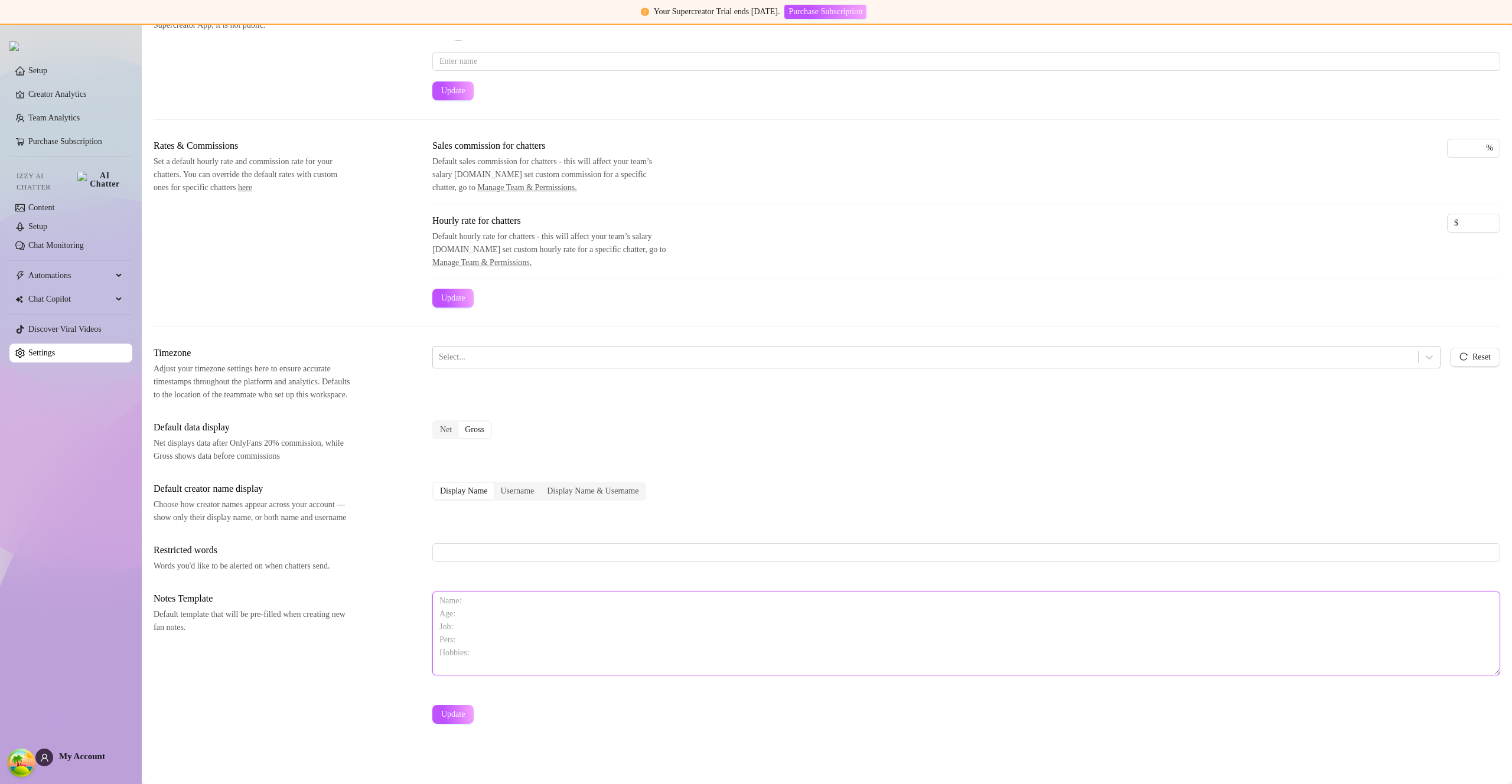
paste textarea "Name: Age: Job: Pets: Hobbies:"
type textarea "Name: Age: Job: Pets: Hobbies:"
paste textarea "Name: Age: Job: Pets: Hobbies:"
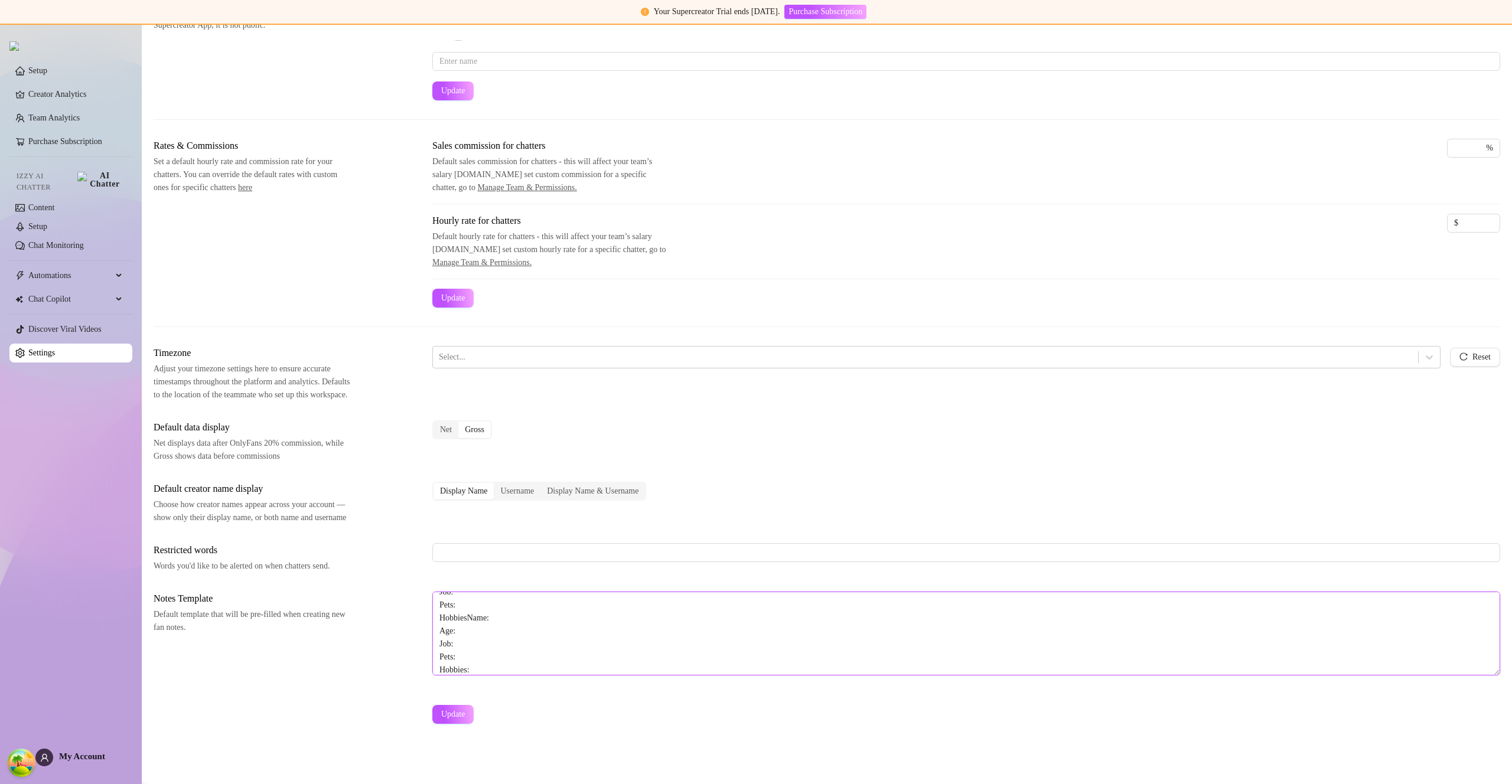
paste textarea
type textarea "Name: Age: Job: Pets: Hobbies:"
paste textarea "Name: Age: Job: Pets: Hobbies:"
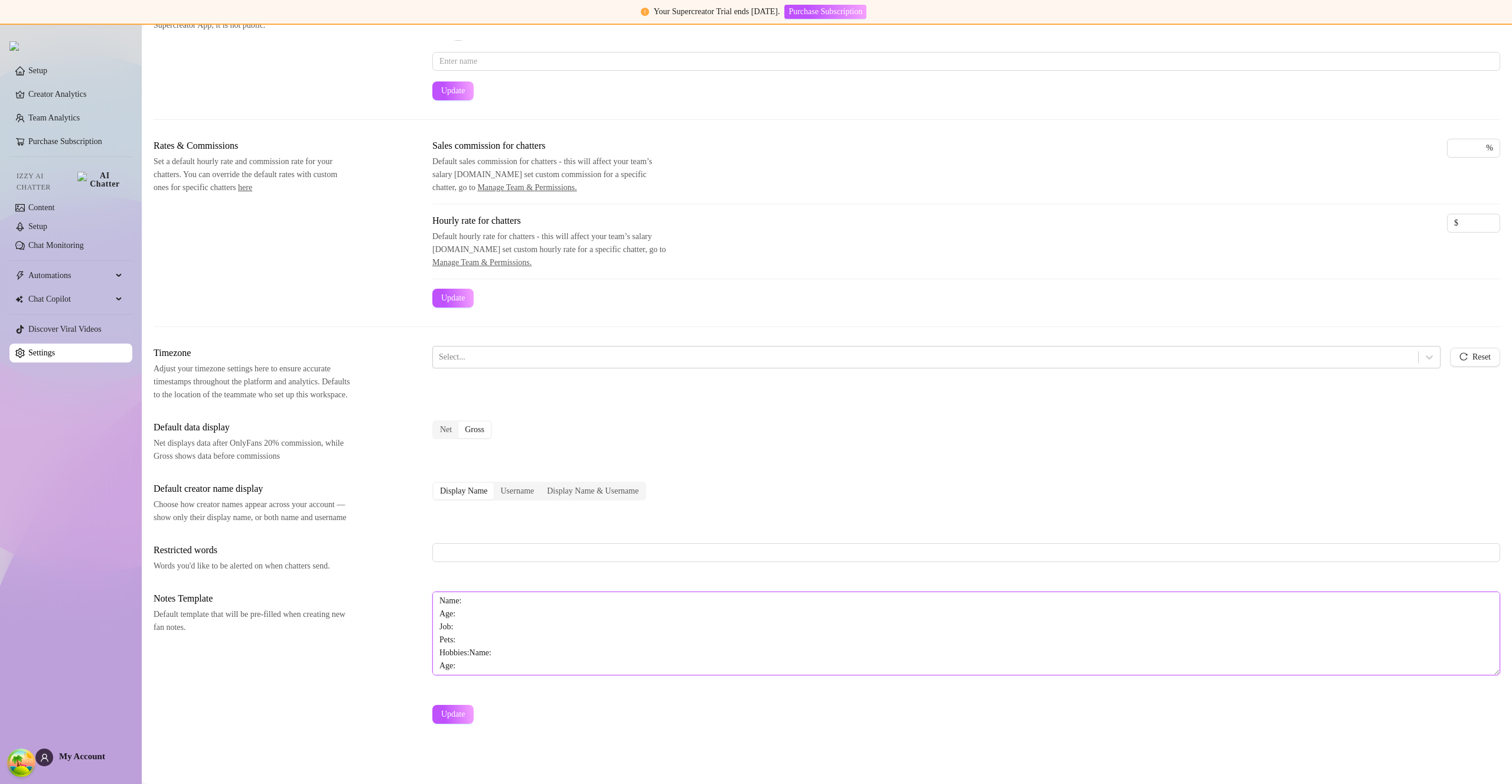
scroll to position [35, 0]
type textarea "Name: Age: Job: Pets: Hobbies:"
paste textarea "Name: Age: Job: Pets: Hobbies:"
click at [465, 715] on span "Update" at bounding box center [453, 714] width 24 height 10
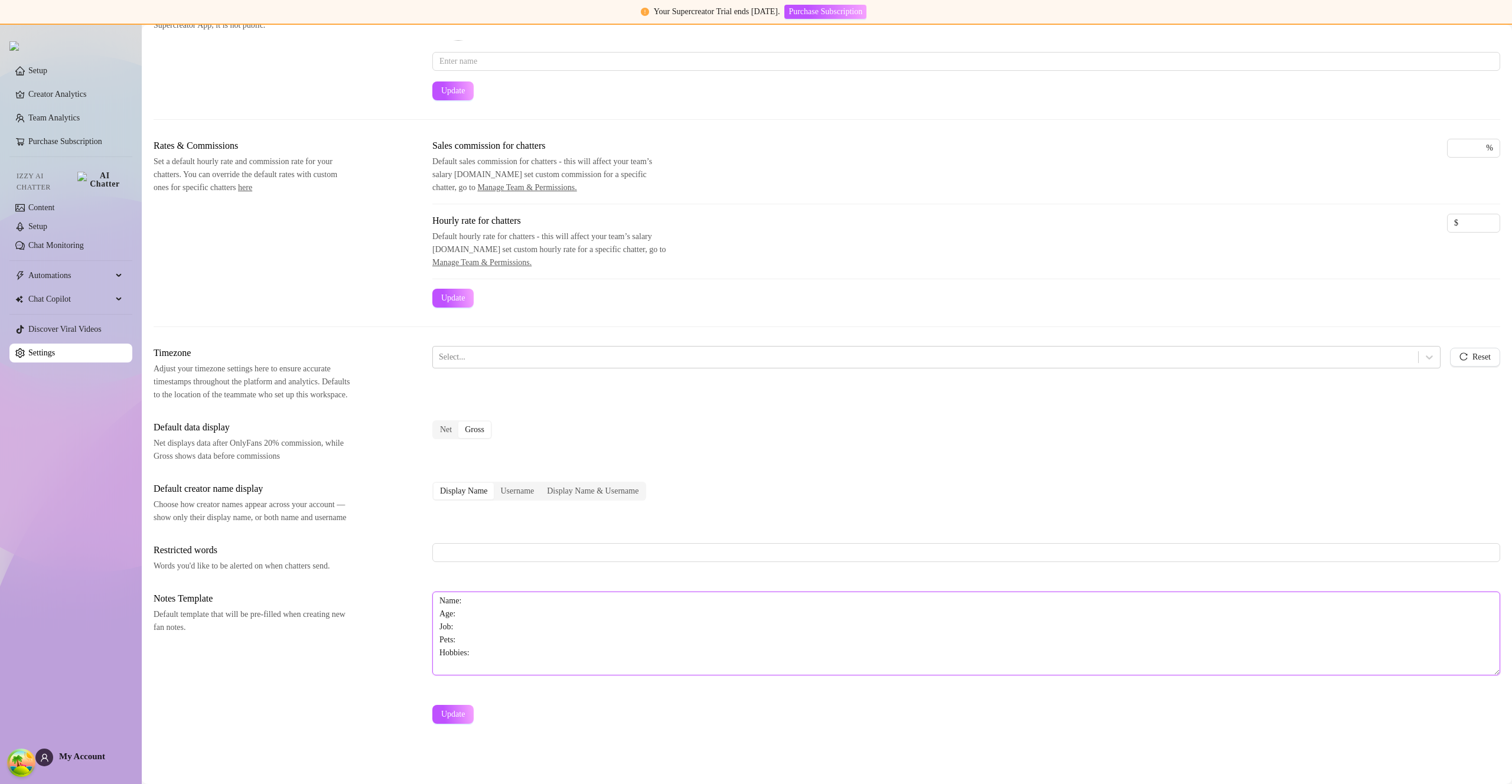
click at [449, 602] on textarea "Name: Age: Job: Pets: Hobbies:" at bounding box center [966, 633] width 1068 height 83
click at [463, 707] on button "Update" at bounding box center [453, 714] width 41 height 19
click at [462, 722] on button "Update" at bounding box center [453, 714] width 41 height 19
click at [484, 651] on textarea "Nalllme: Age: Job: Pets: Hobbies:" at bounding box center [966, 633] width 1068 height 83
click at [454, 710] on span "Update" at bounding box center [453, 714] width 24 height 10
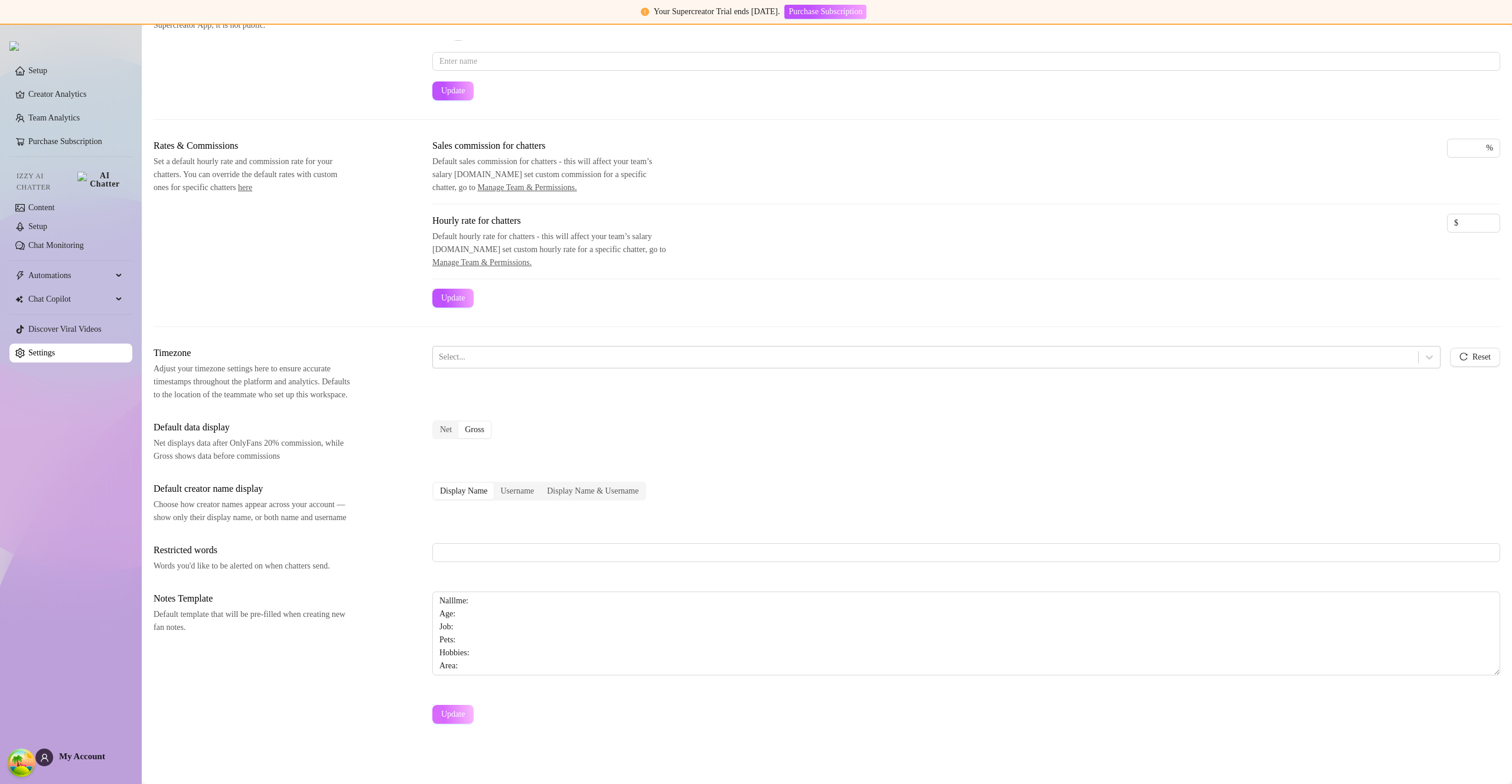
click at [454, 710] on span "Update" at bounding box center [453, 714] width 24 height 10
click at [85, 755] on span "My Account" at bounding box center [82, 756] width 46 height 10
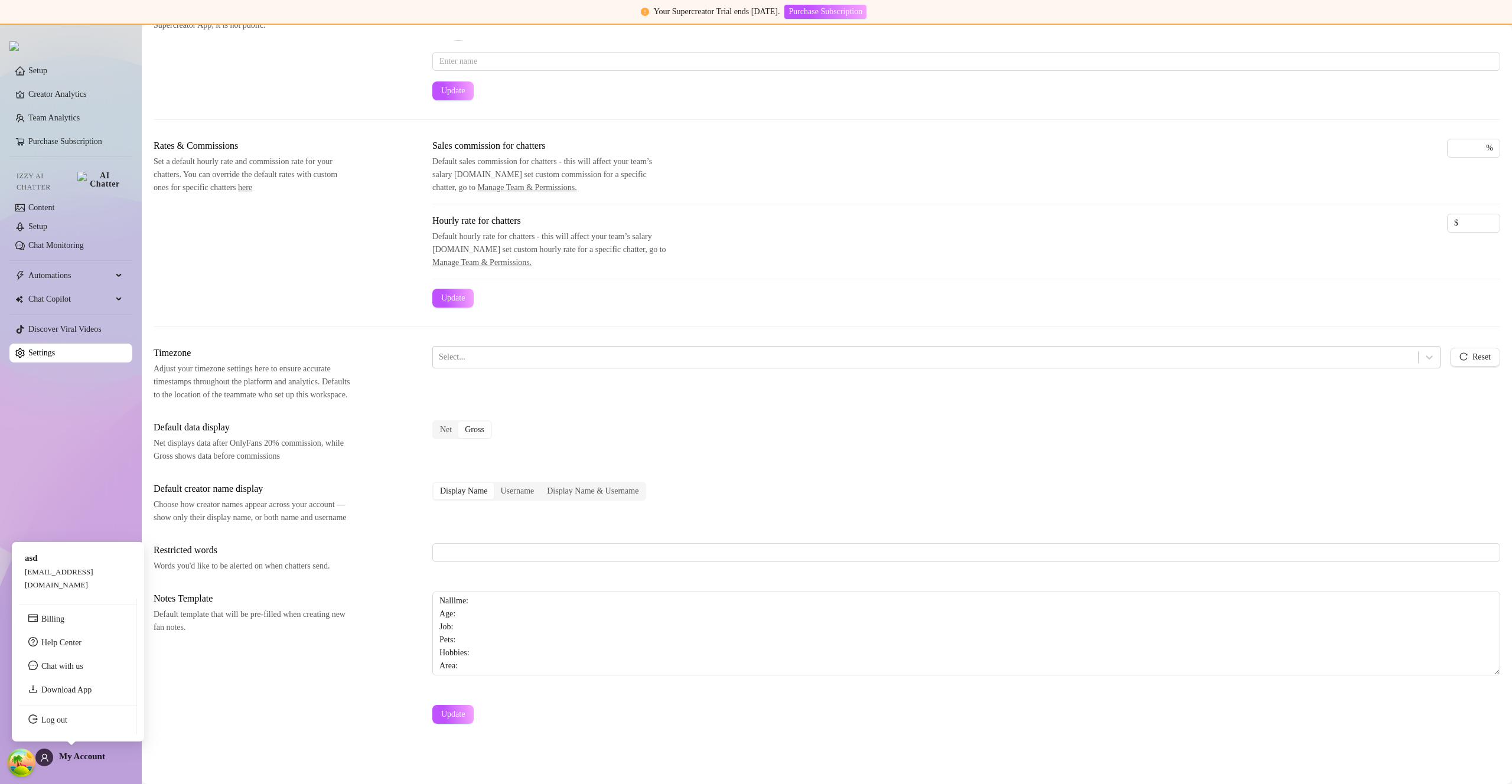
click at [85, 754] on span "My Account" at bounding box center [82, 756] width 46 height 10
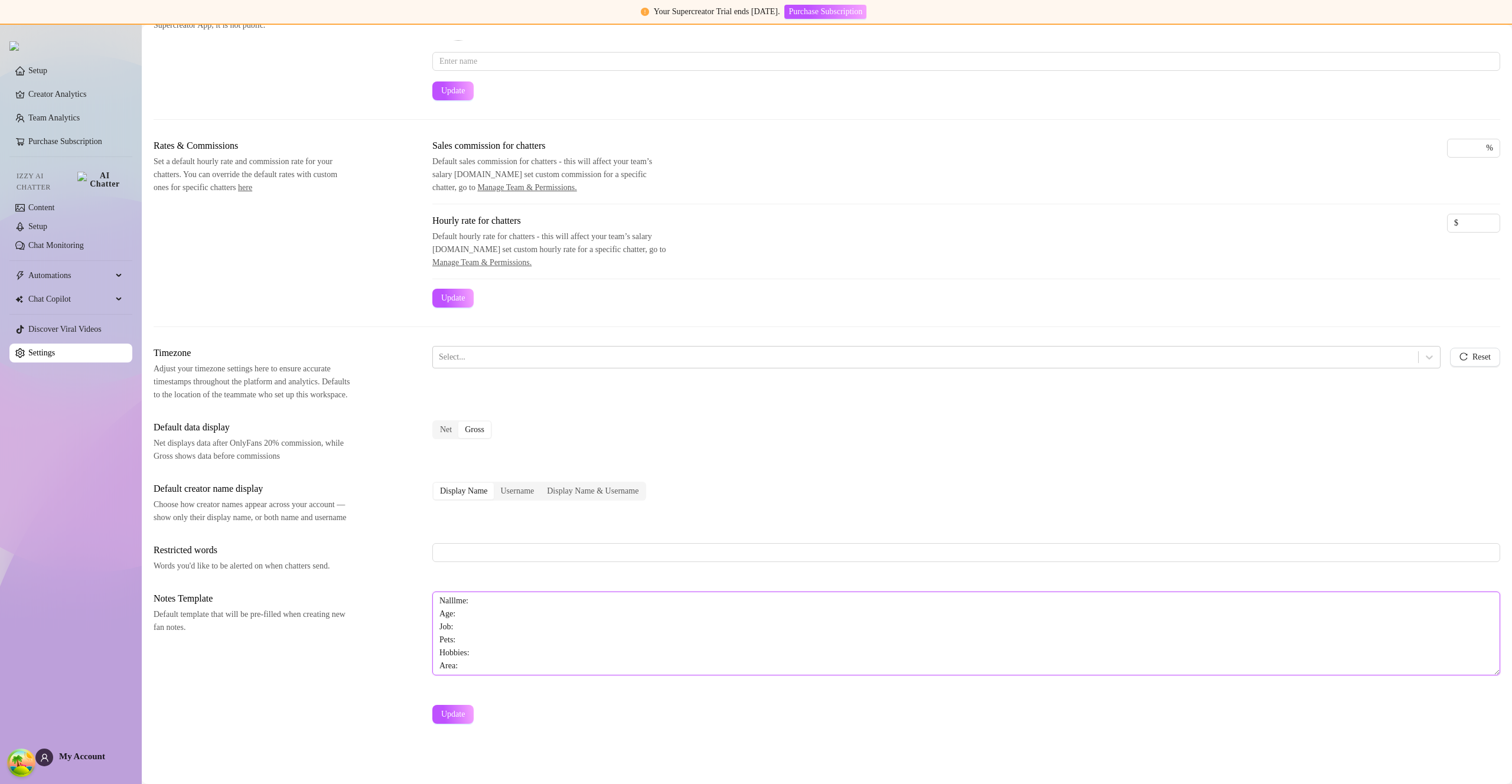
click at [454, 600] on textarea "Nalllme: Age: Job: Pets: Hobbies: Area:" at bounding box center [966, 633] width 1068 height 83
type textarea "Name: Age: Job: Pets: Hobbies: Area:"
click at [465, 717] on span "Update" at bounding box center [453, 714] width 24 height 10
click at [456, 717] on span "Update" at bounding box center [453, 714] width 24 height 10
